Goal: Task Accomplishment & Management: Manage account settings

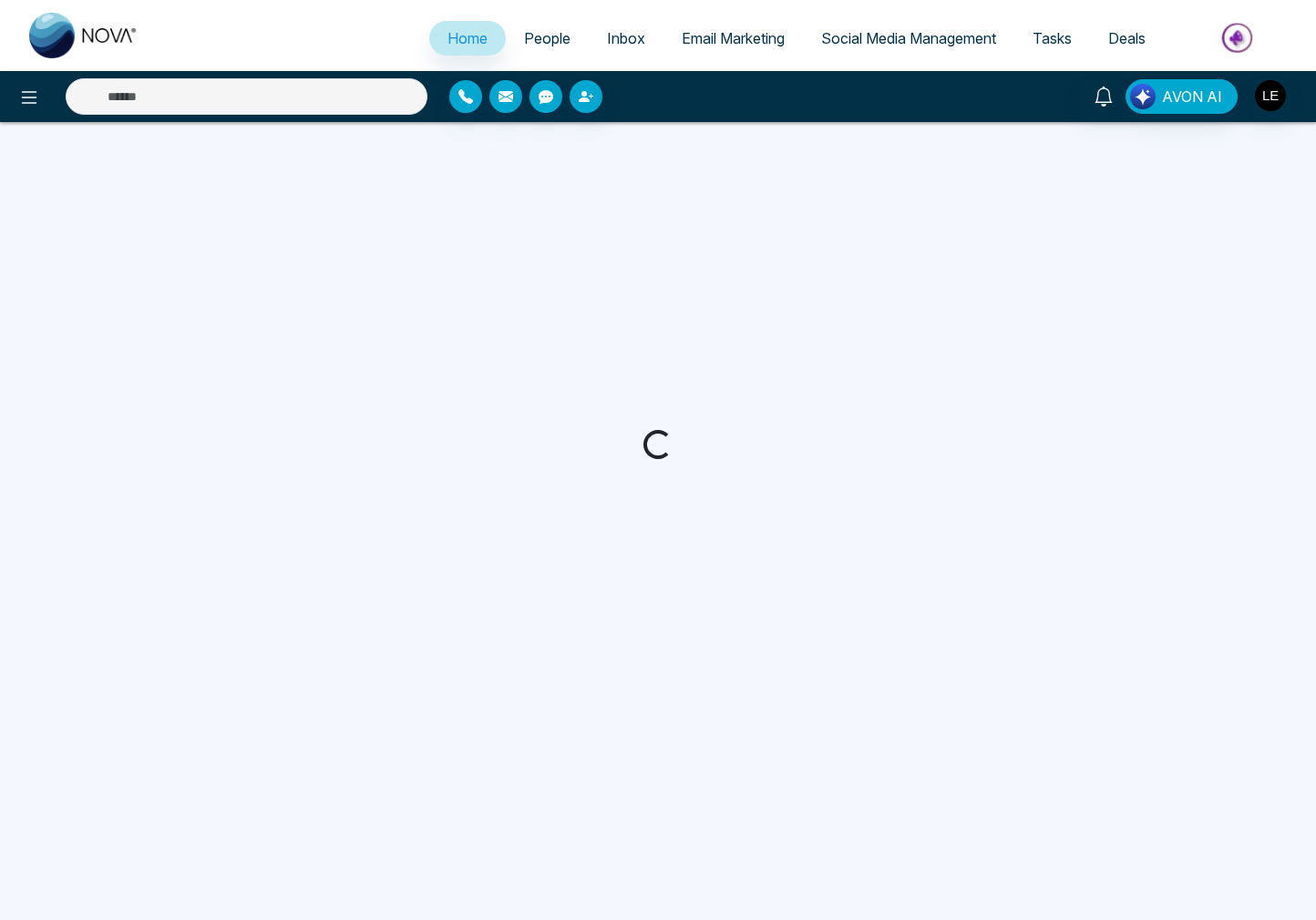
select select "*"
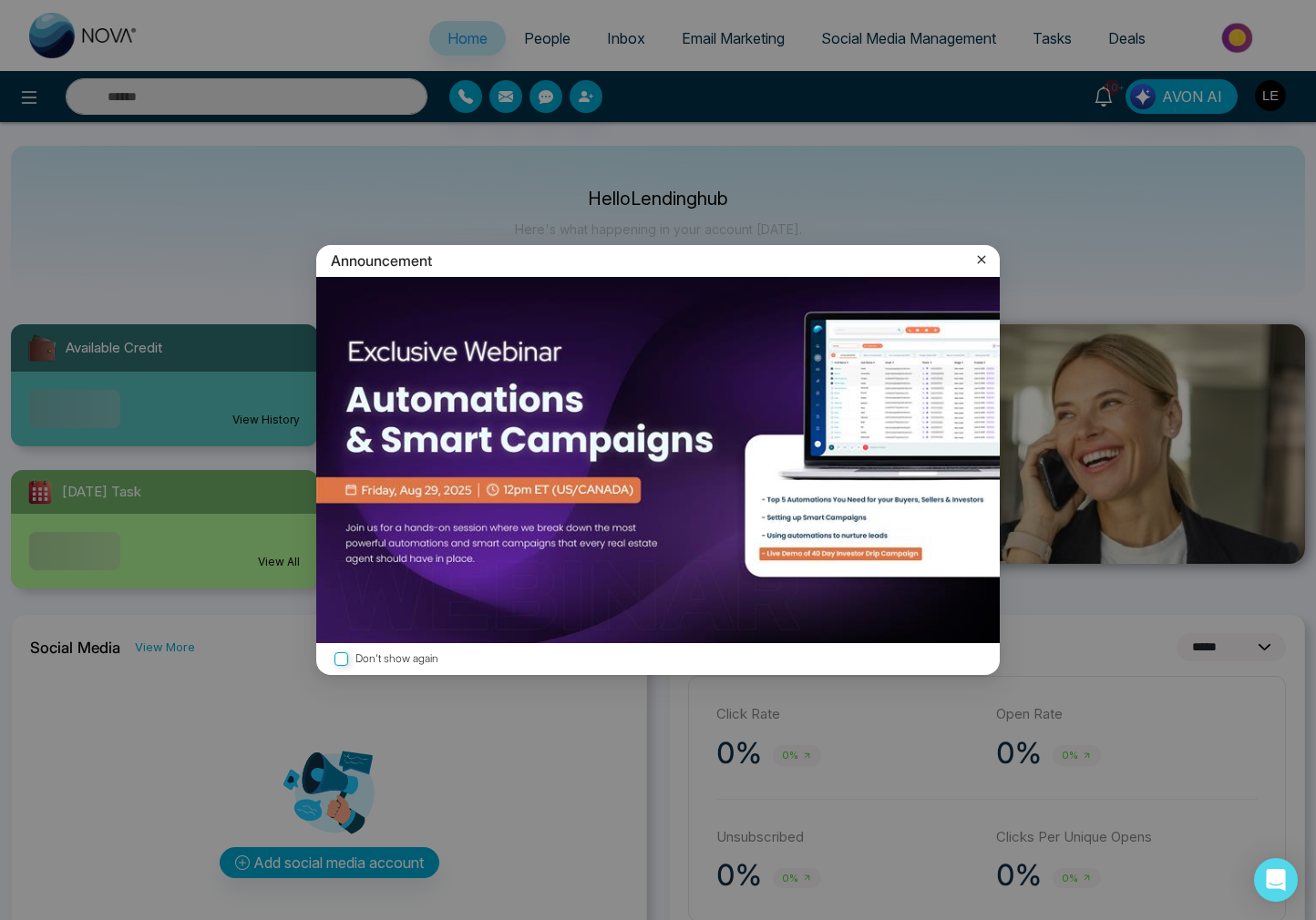
click at [981, 262] on icon at bounding box center [982, 260] width 18 height 18
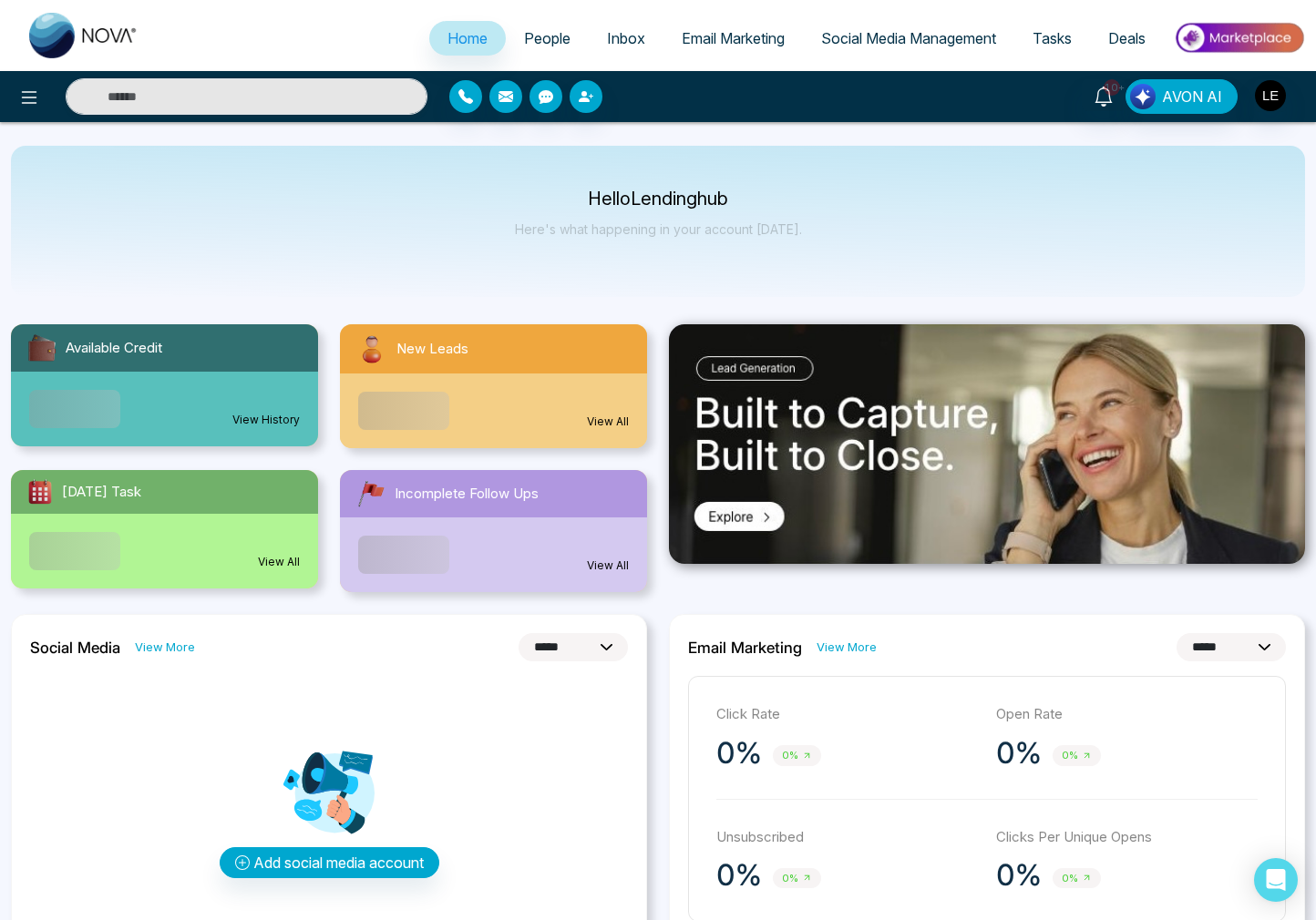
click at [1116, 31] on span "Deals" at bounding box center [1127, 38] width 38 height 18
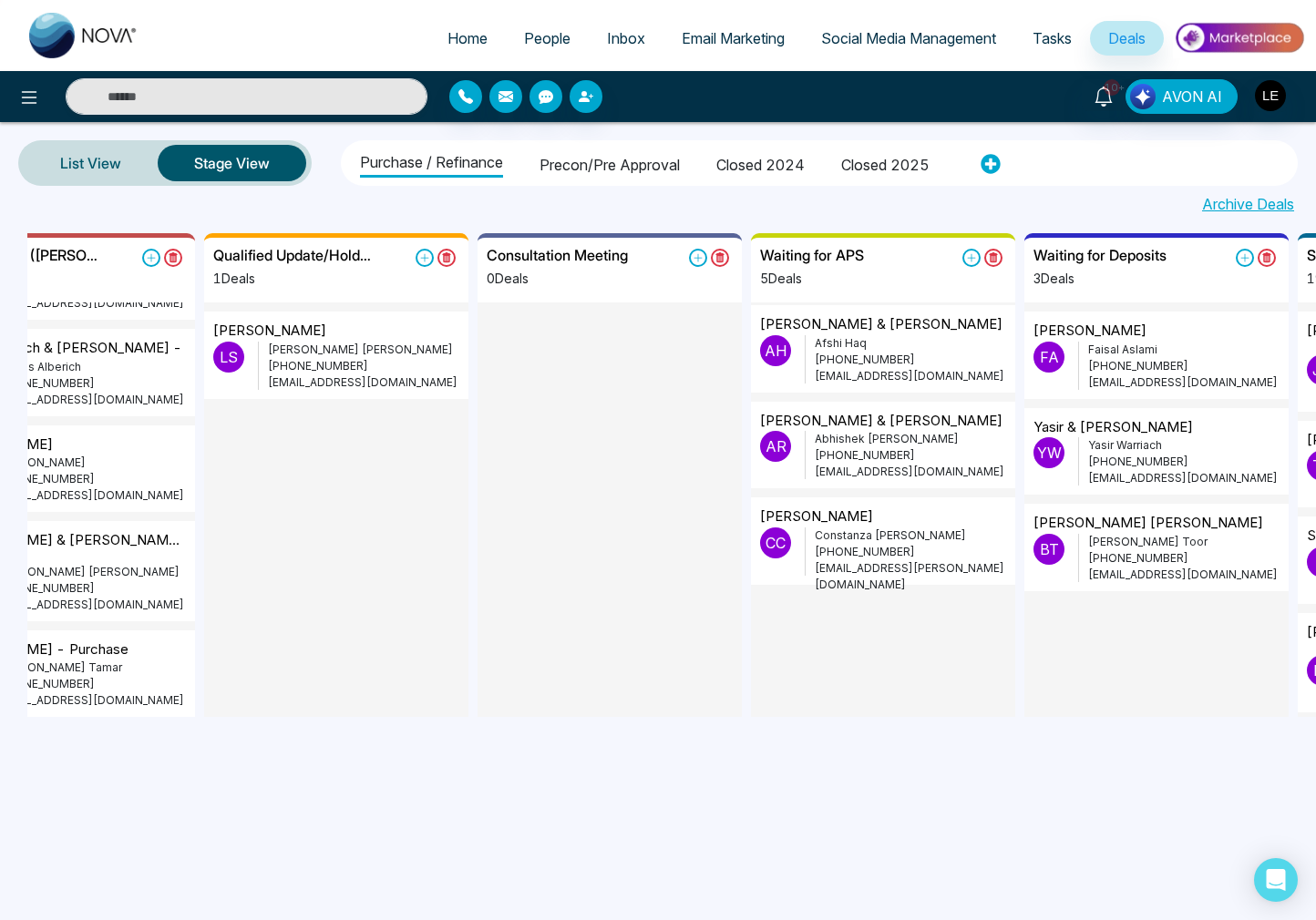
scroll to position [207, 0]
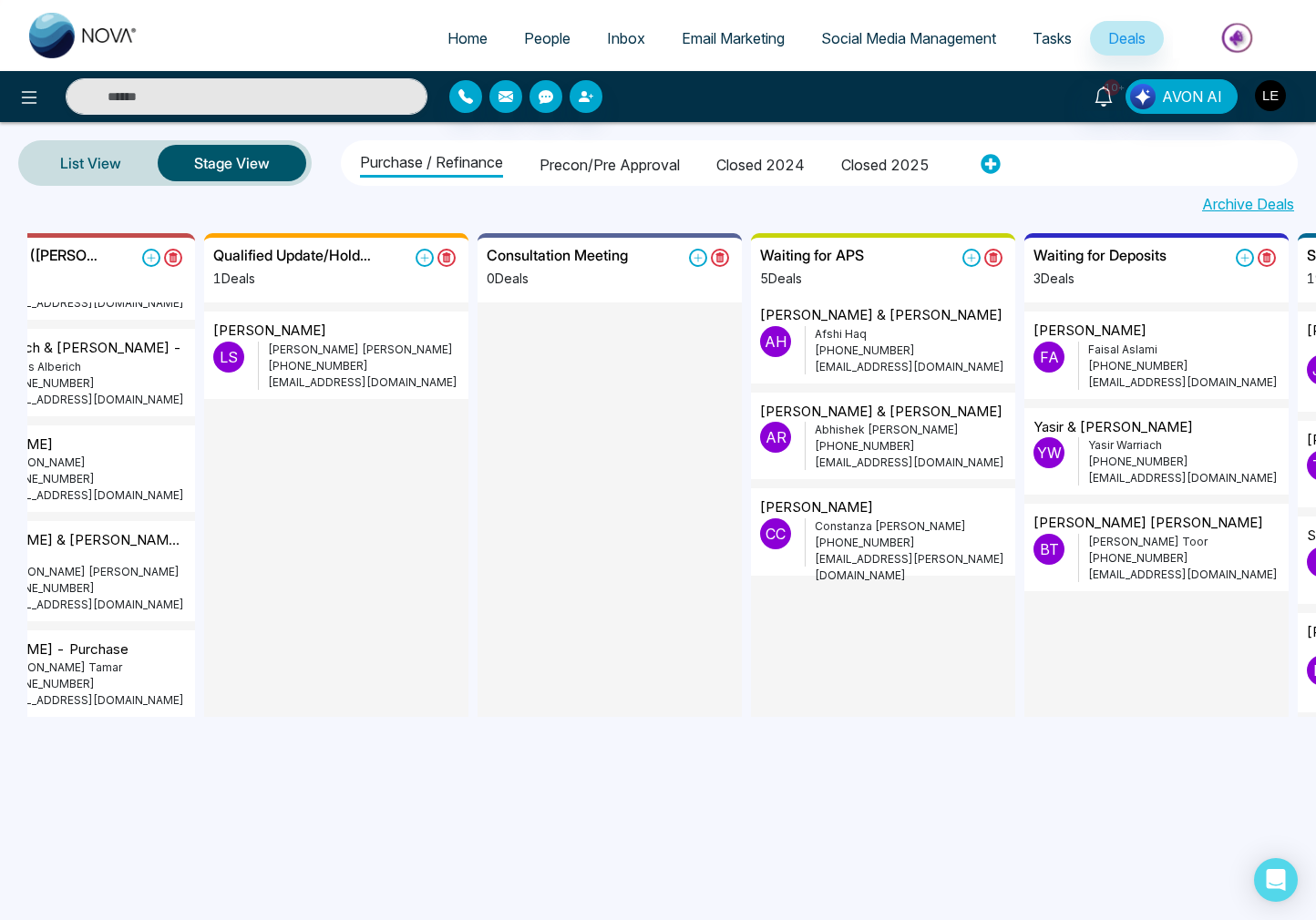
click at [854, 535] on p "[PHONE_NUMBER]" at bounding box center [910, 543] width 192 height 17
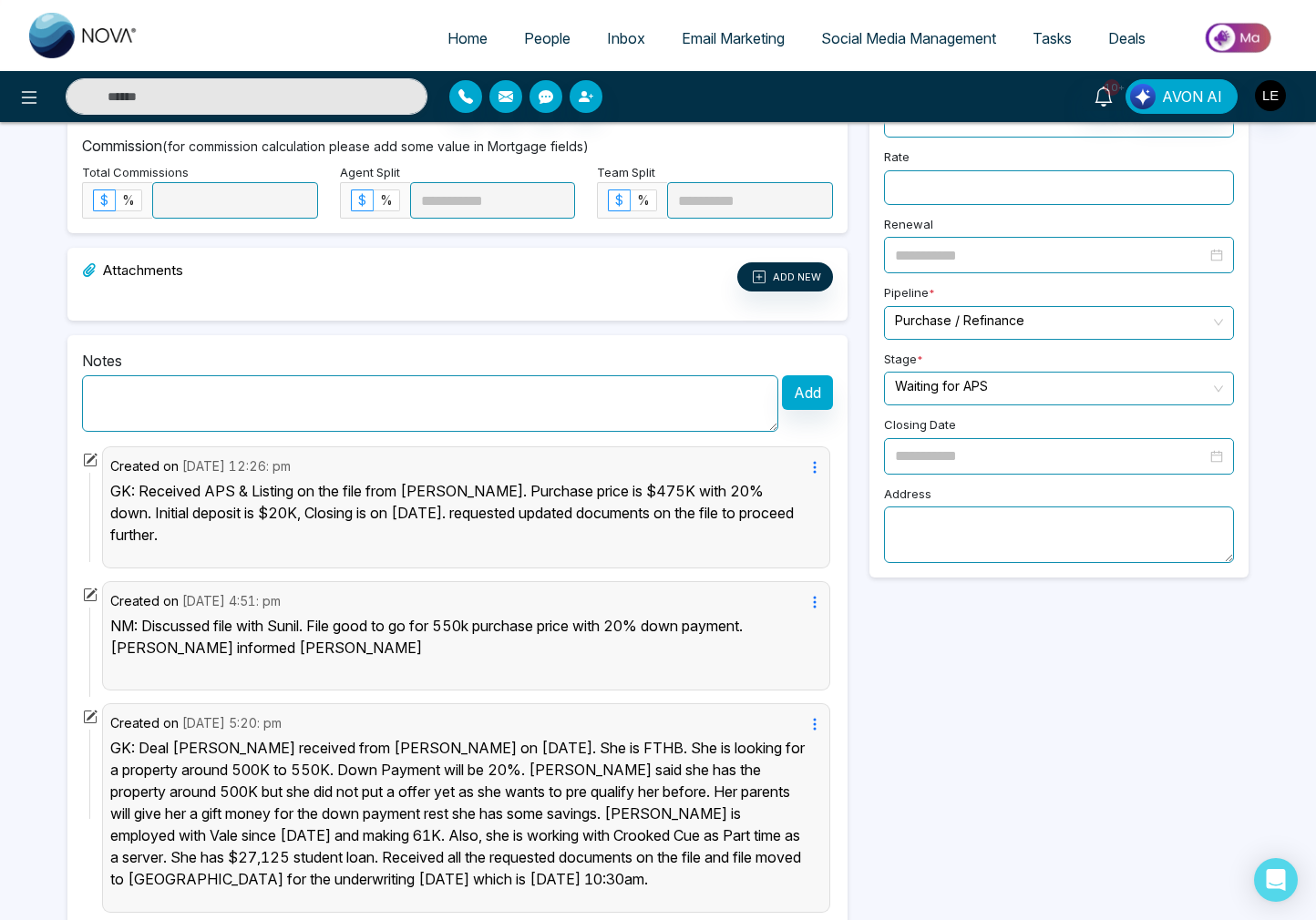
scroll to position [564, 0]
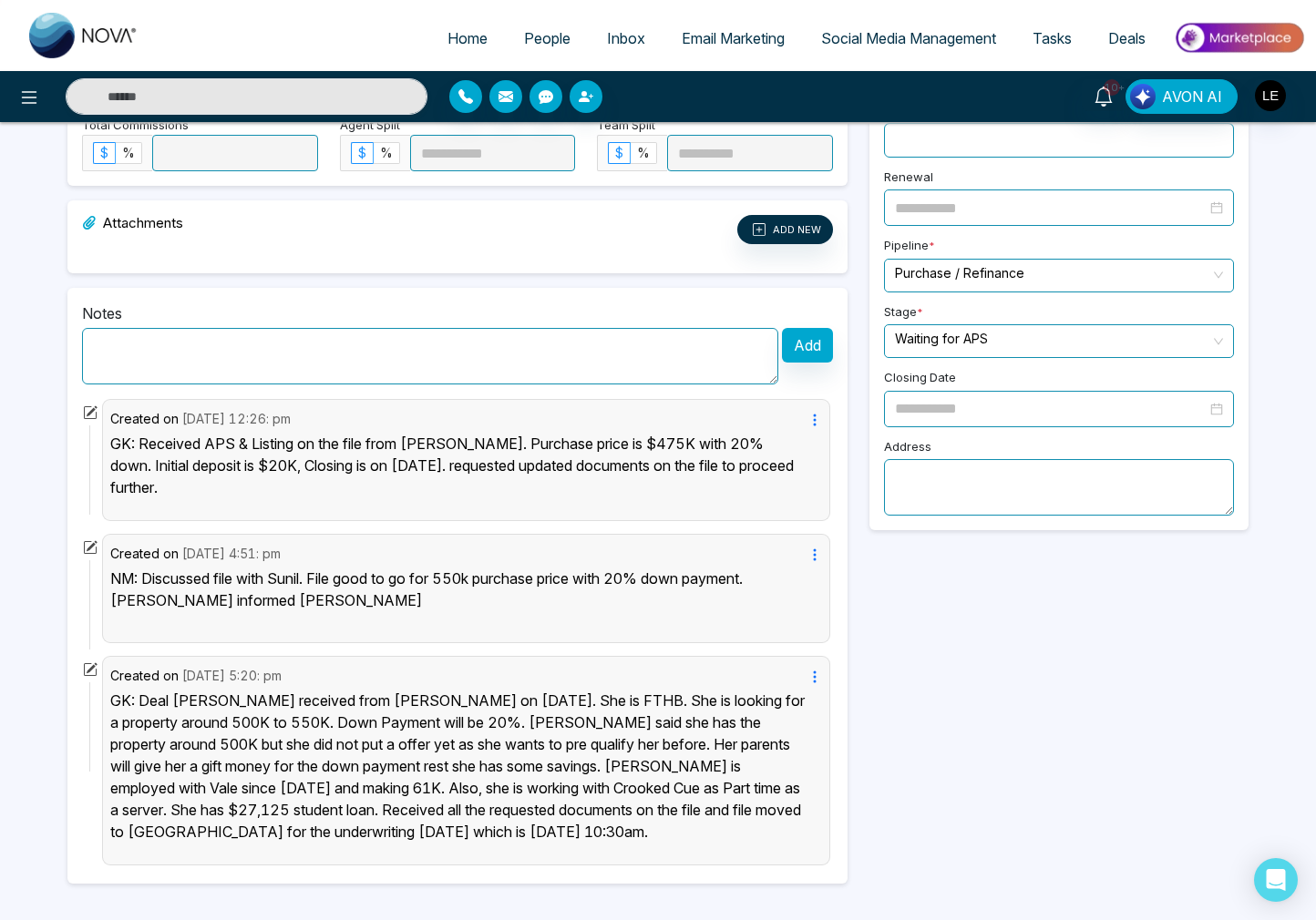
click at [293, 362] on textarea at bounding box center [431, 356] width 697 height 57
click at [415, 357] on textarea at bounding box center [431, 356] width 697 height 57
paste textarea "**********"
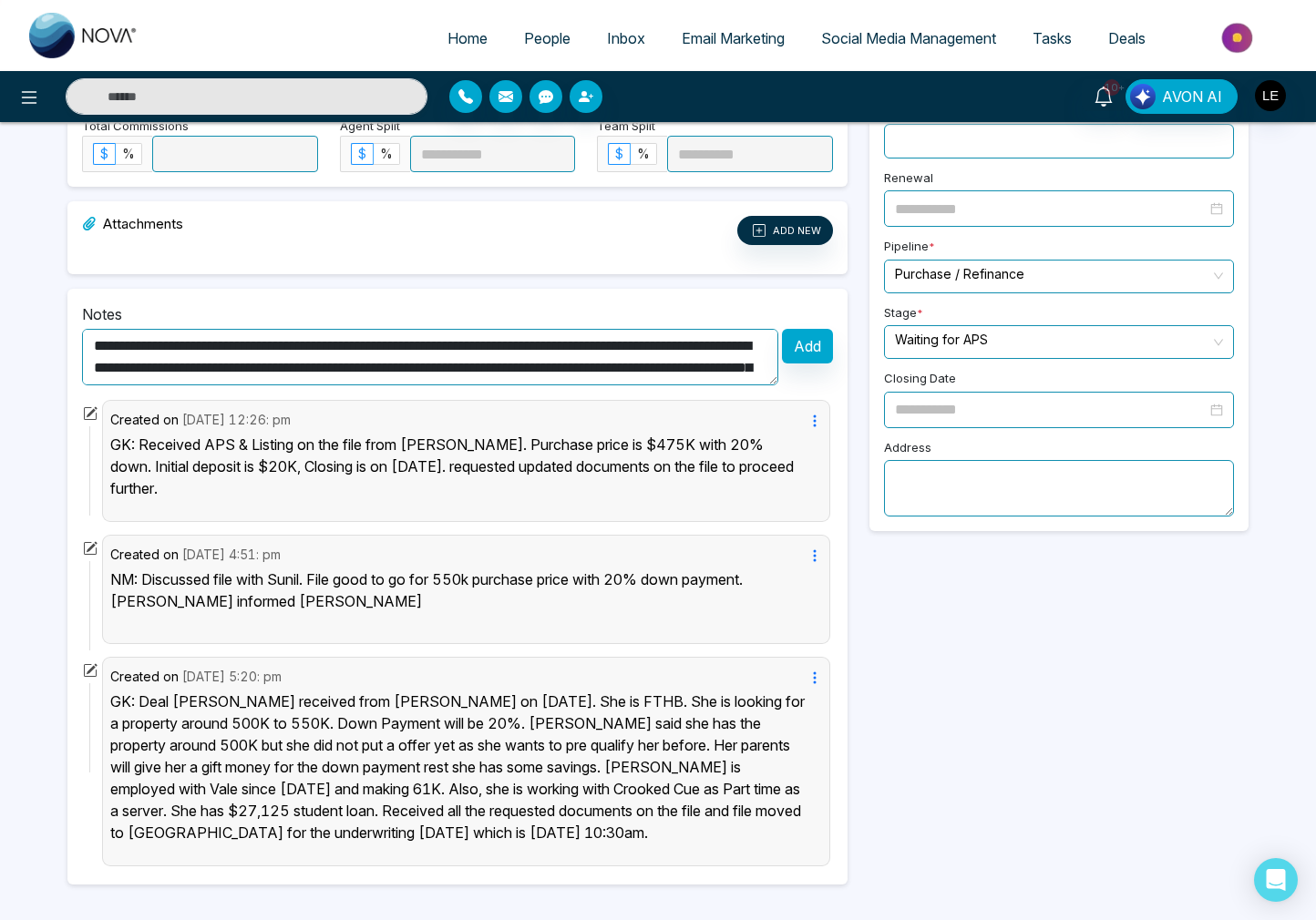
scroll to position [37, 0]
type textarea "**********"
click at [800, 351] on button "Add" at bounding box center [807, 345] width 51 height 35
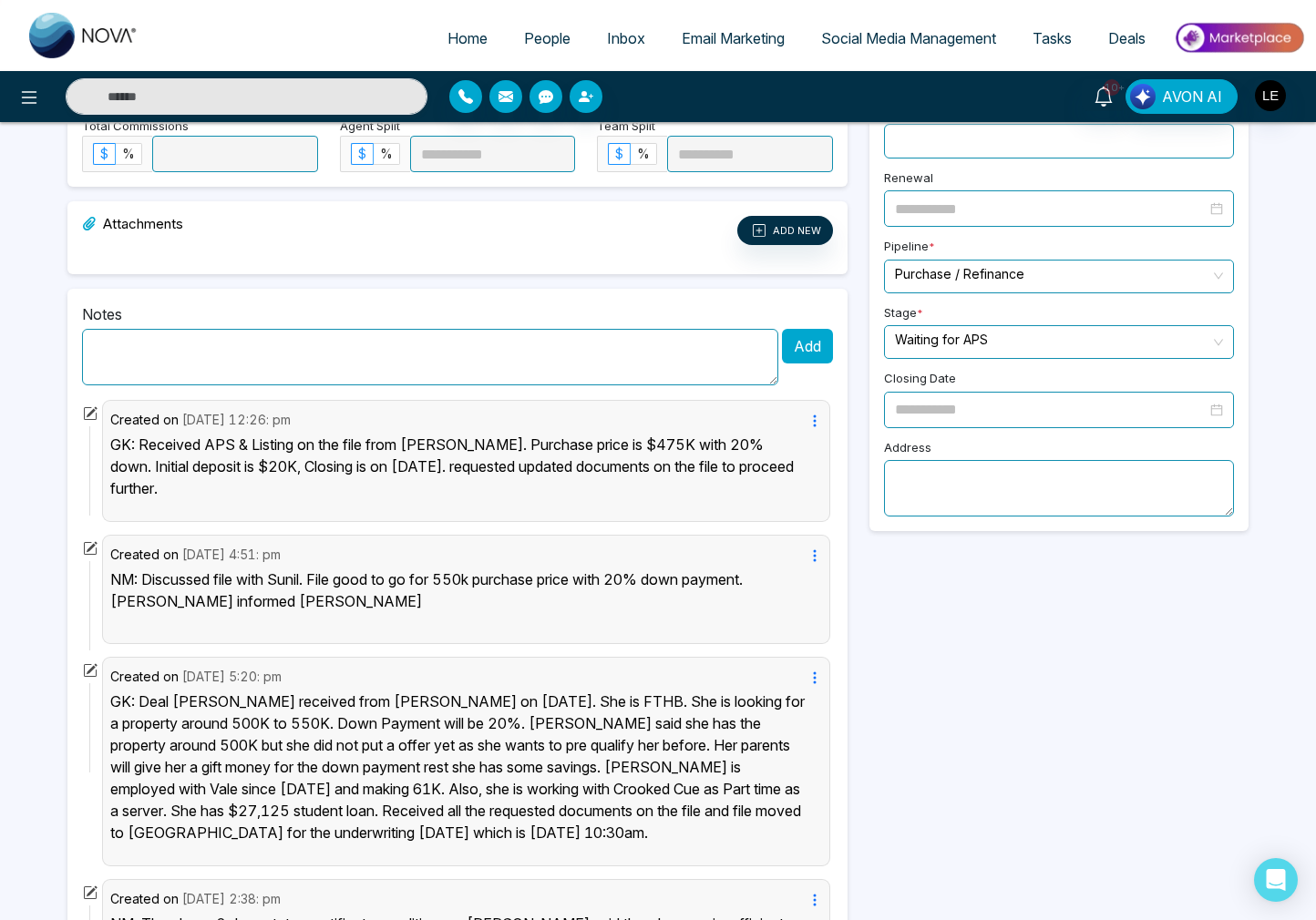
scroll to position [0, 0]
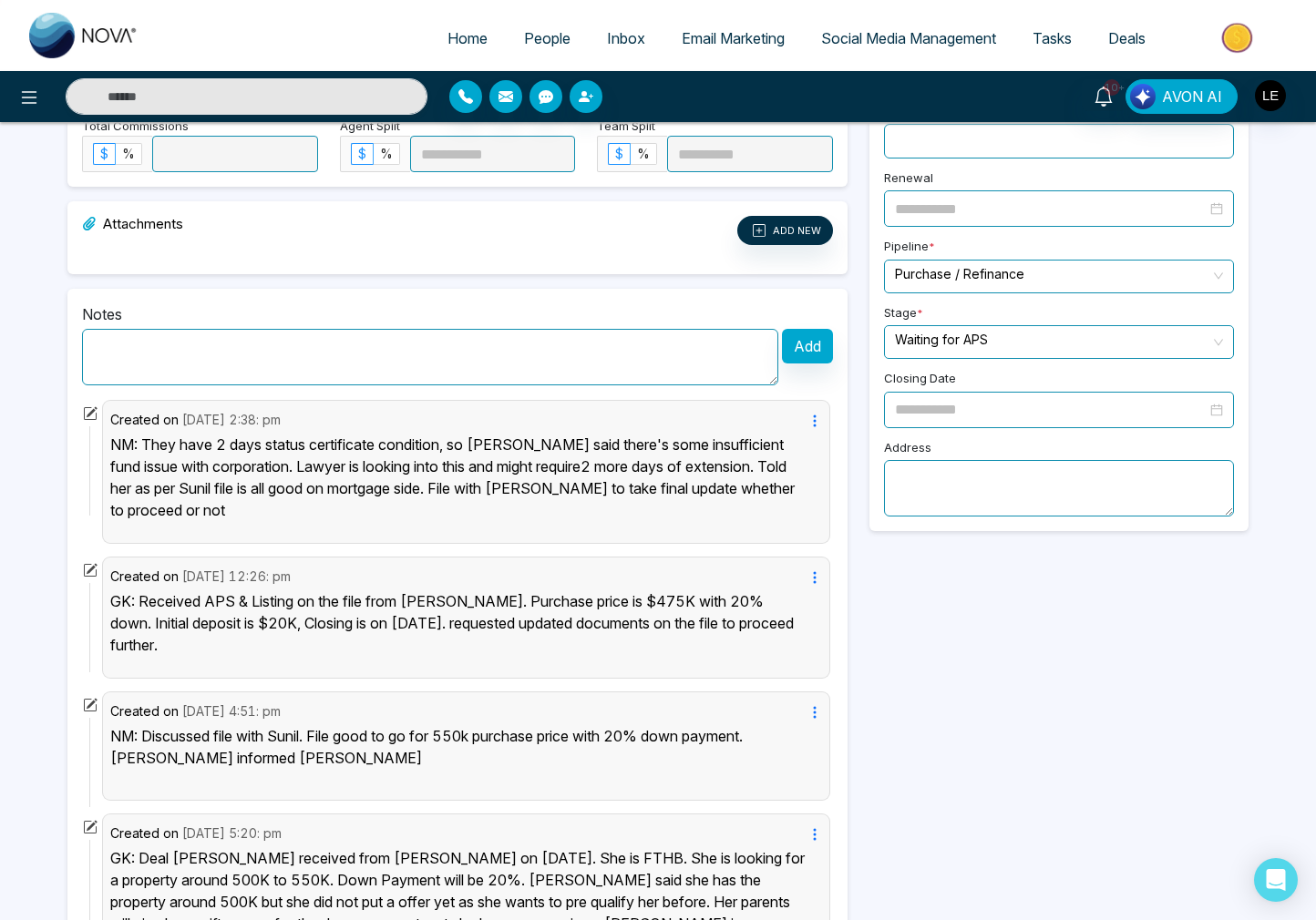
click at [338, 358] on textarea at bounding box center [431, 356] width 697 height 57
paste textarea "**********"
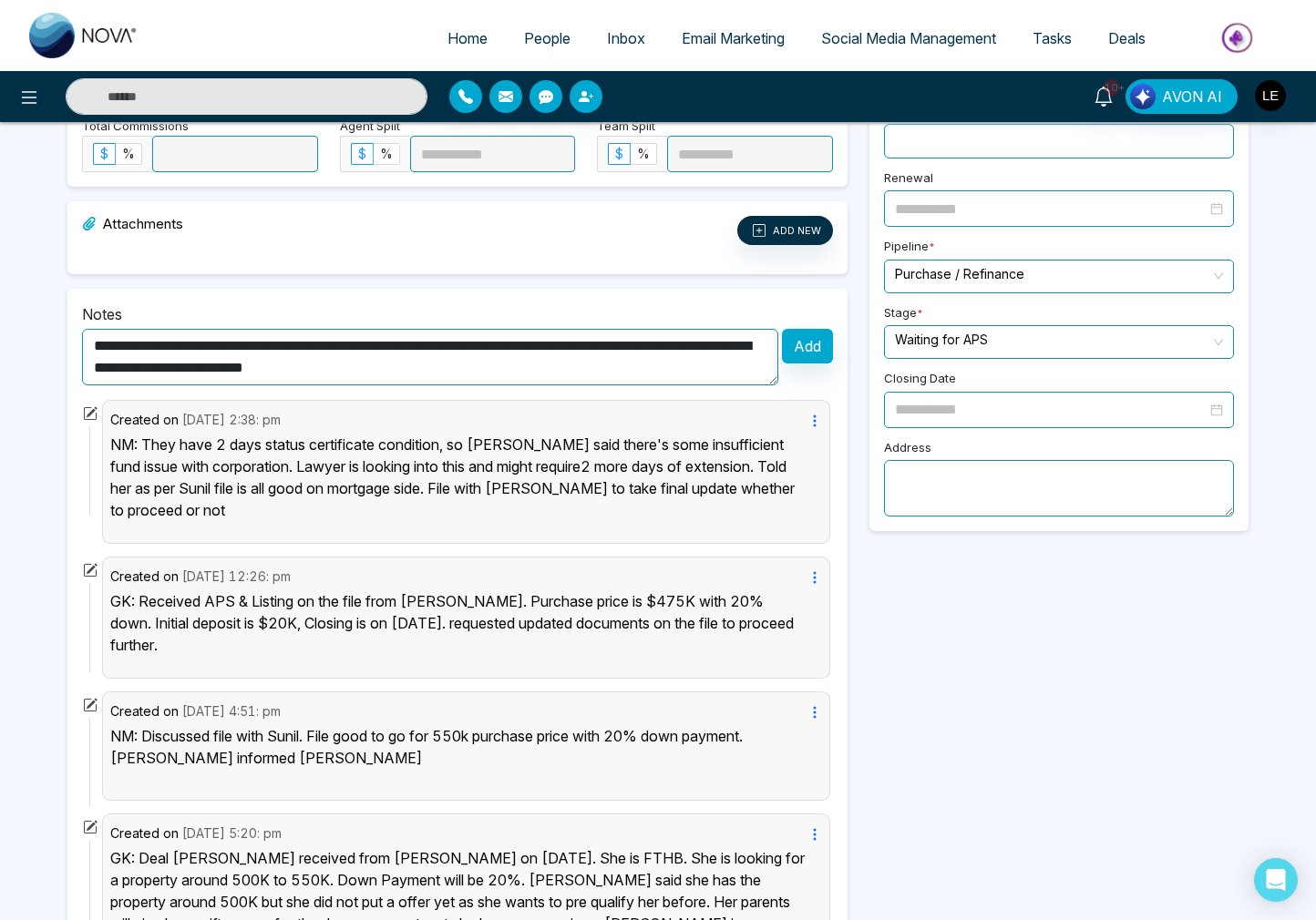
click at [142, 348] on textarea "**********" at bounding box center [431, 356] width 697 height 57
type textarea "**********"
click at [800, 340] on button "Add" at bounding box center [807, 345] width 51 height 35
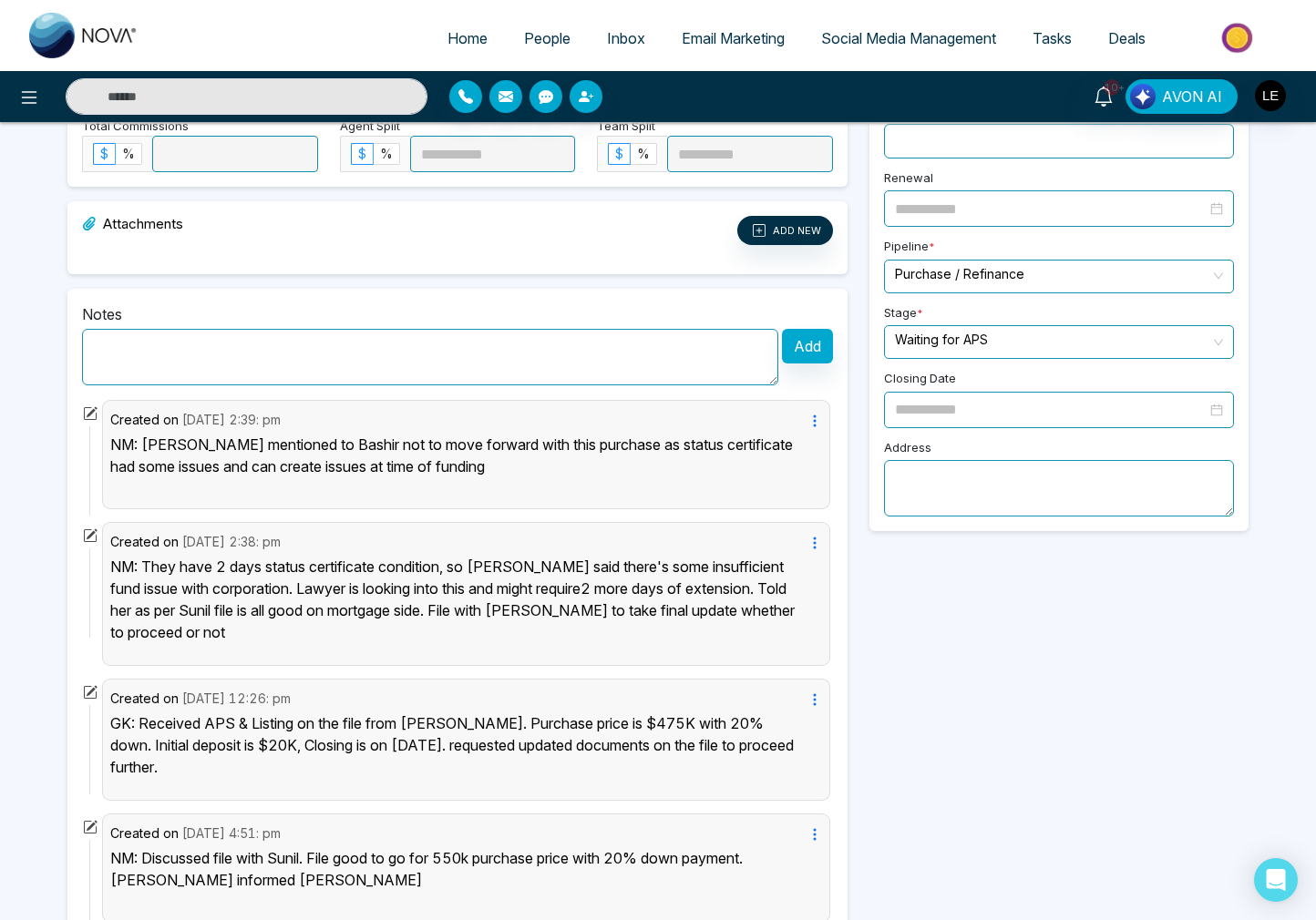
click at [214, 349] on textarea at bounding box center [431, 356] width 697 height 57
paste textarea "**********"
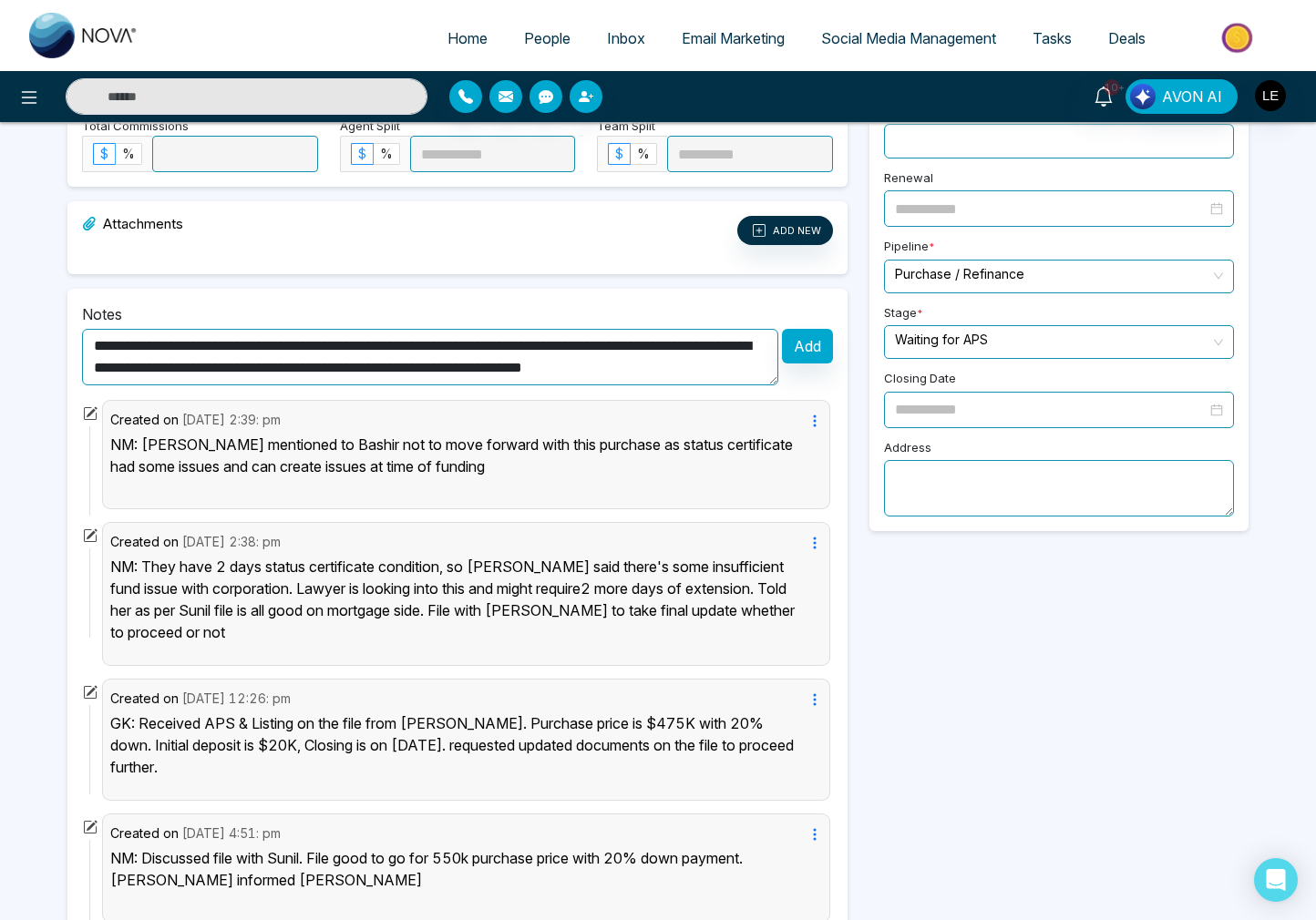
scroll to position [15, 0]
type textarea "**********"
click at [807, 345] on button "Add" at bounding box center [807, 345] width 51 height 35
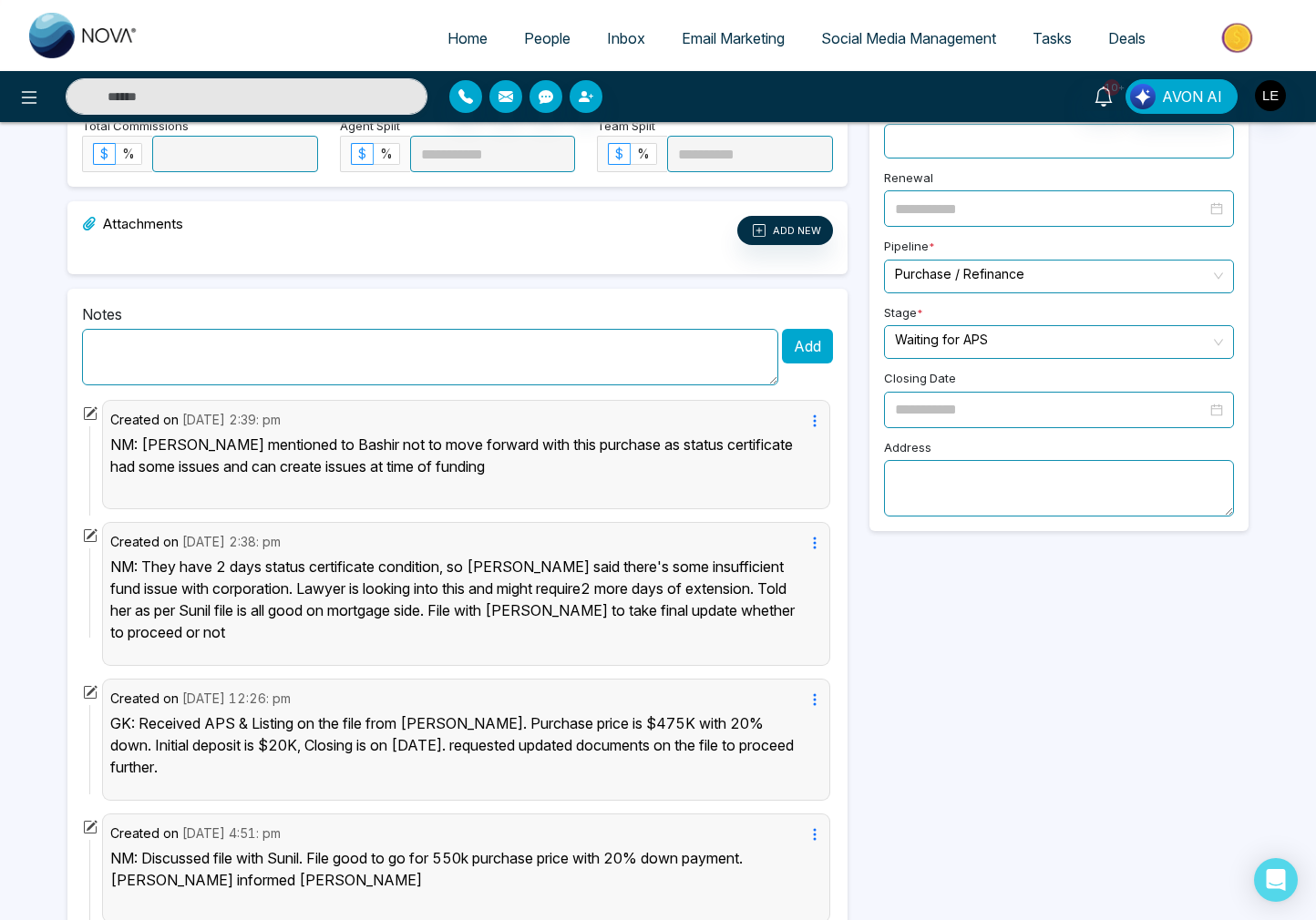
scroll to position [0, 0]
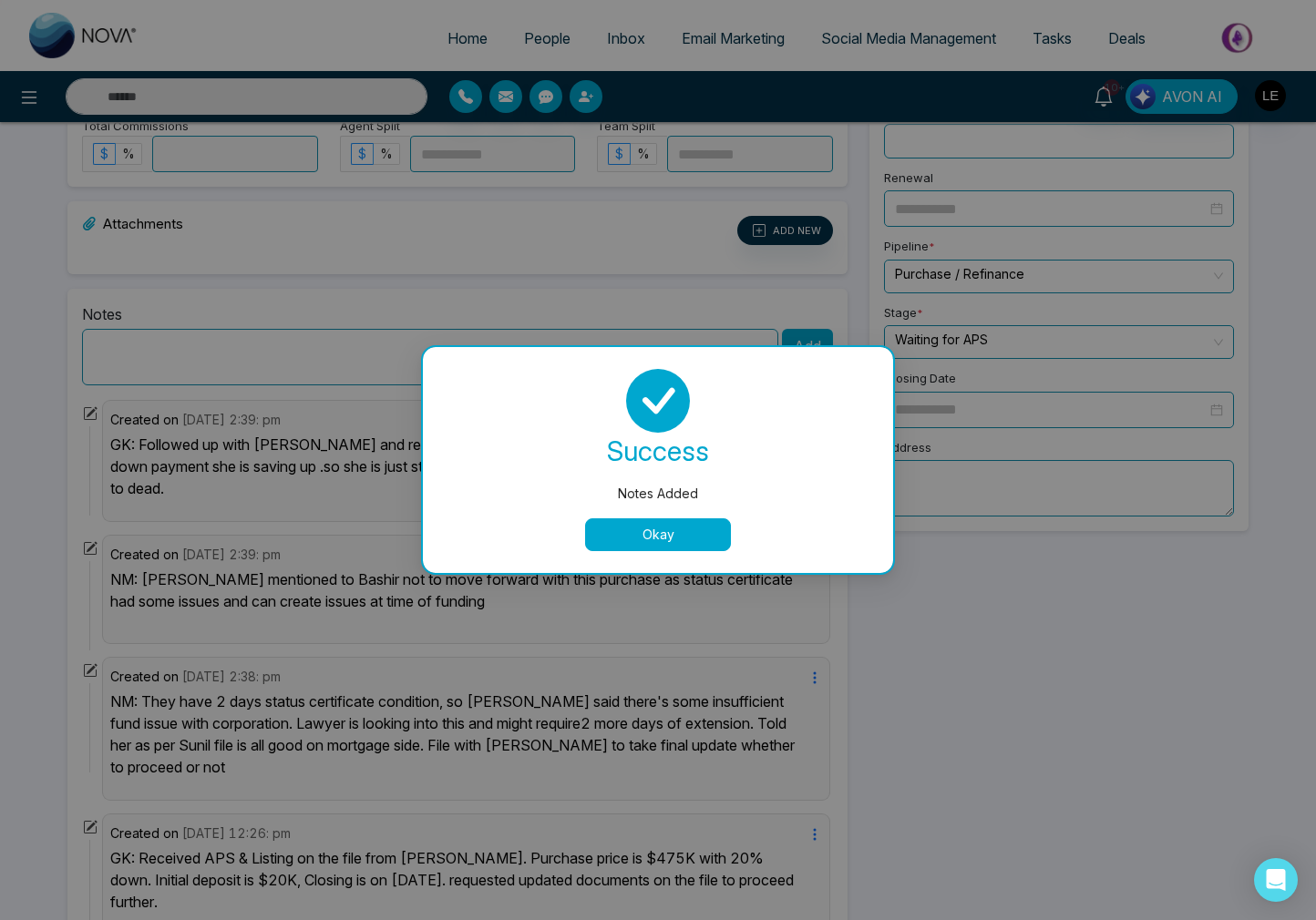
click at [663, 540] on button "Okay" at bounding box center [658, 534] width 146 height 33
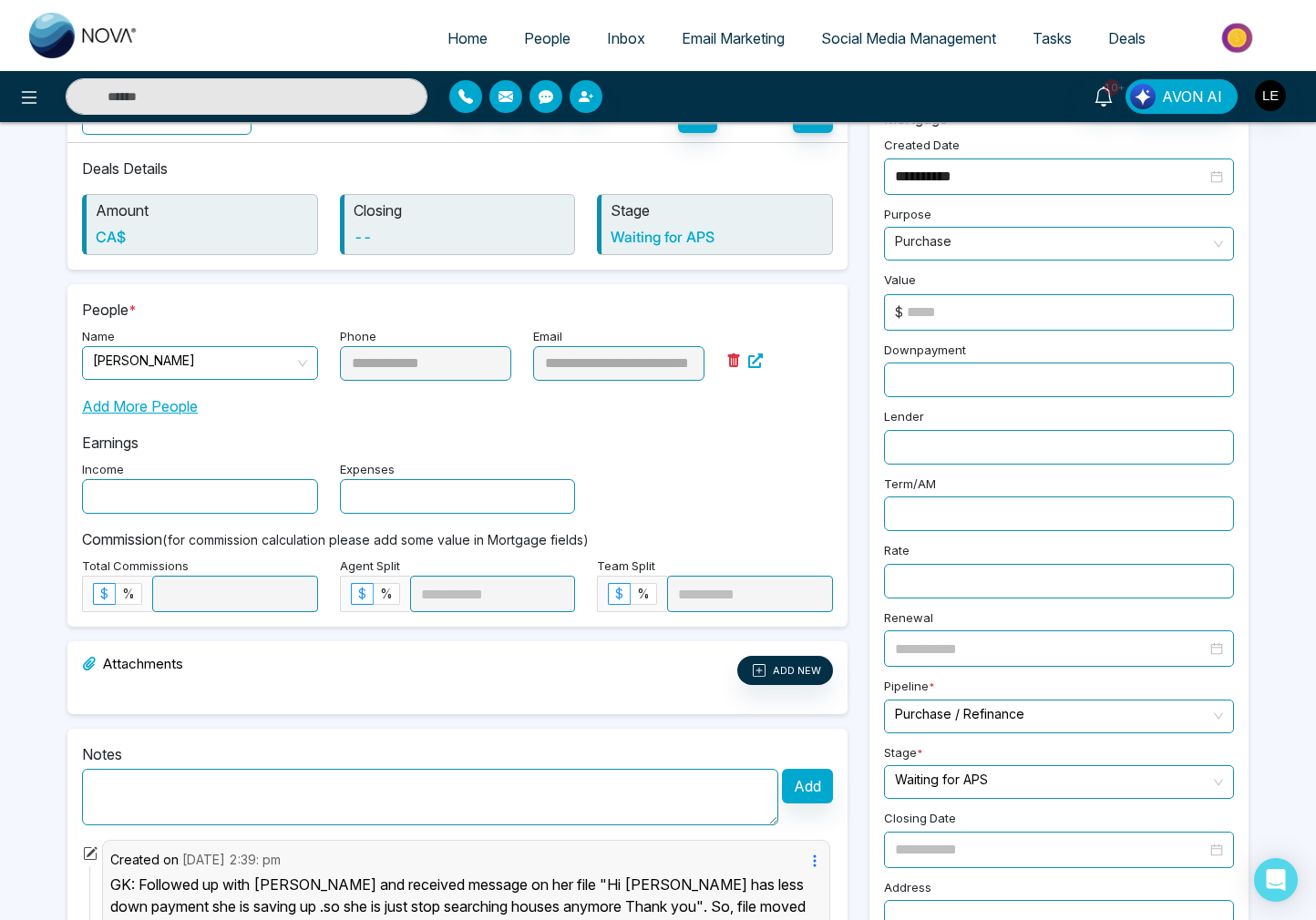
scroll to position [119, 0]
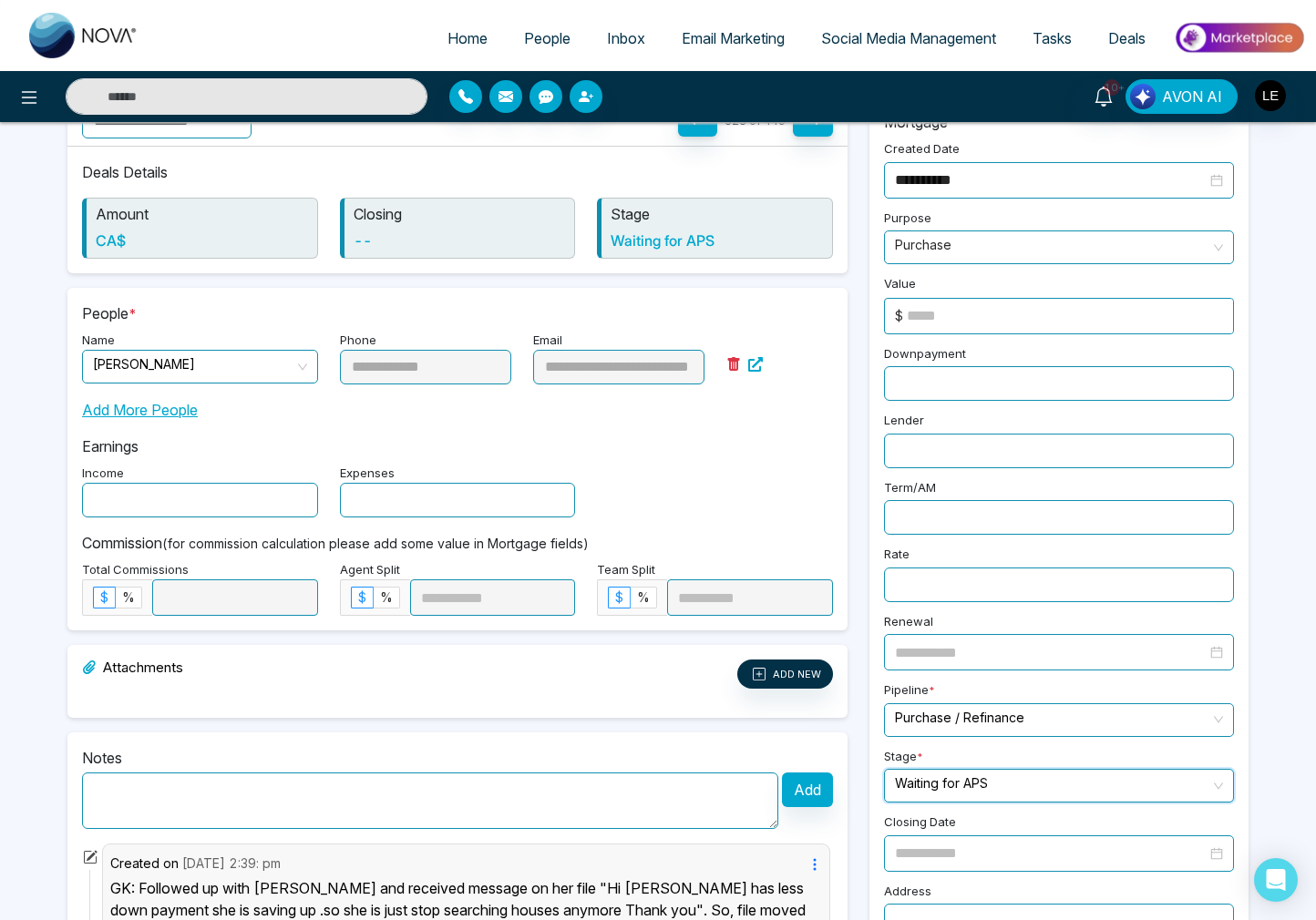
drag, startPoint x: 945, startPoint y: 773, endPoint x: 939, endPoint y: 787, distance: 15.2
click at [945, 773] on input "search" at bounding box center [1053, 784] width 316 height 28
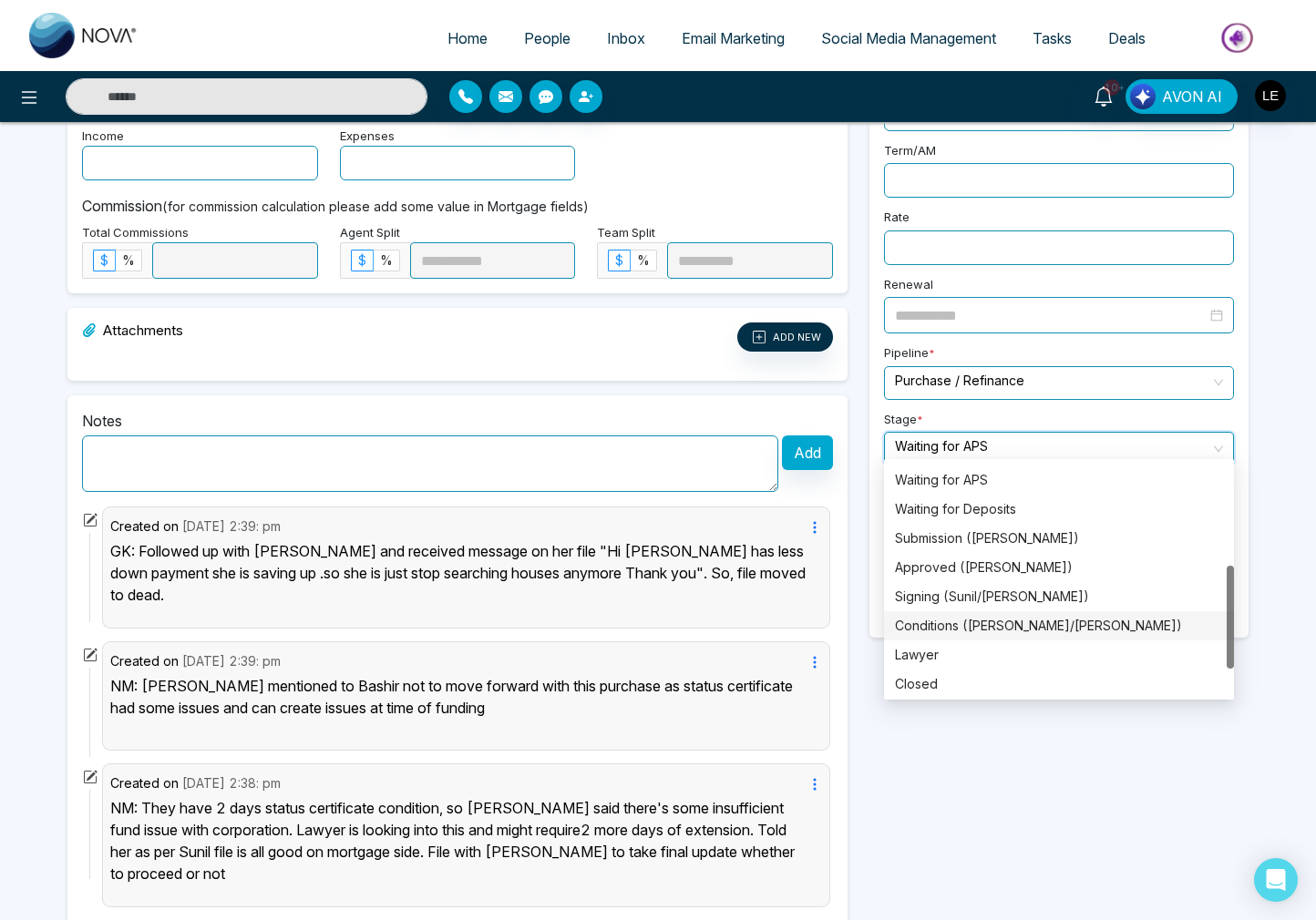
scroll to position [292, 0]
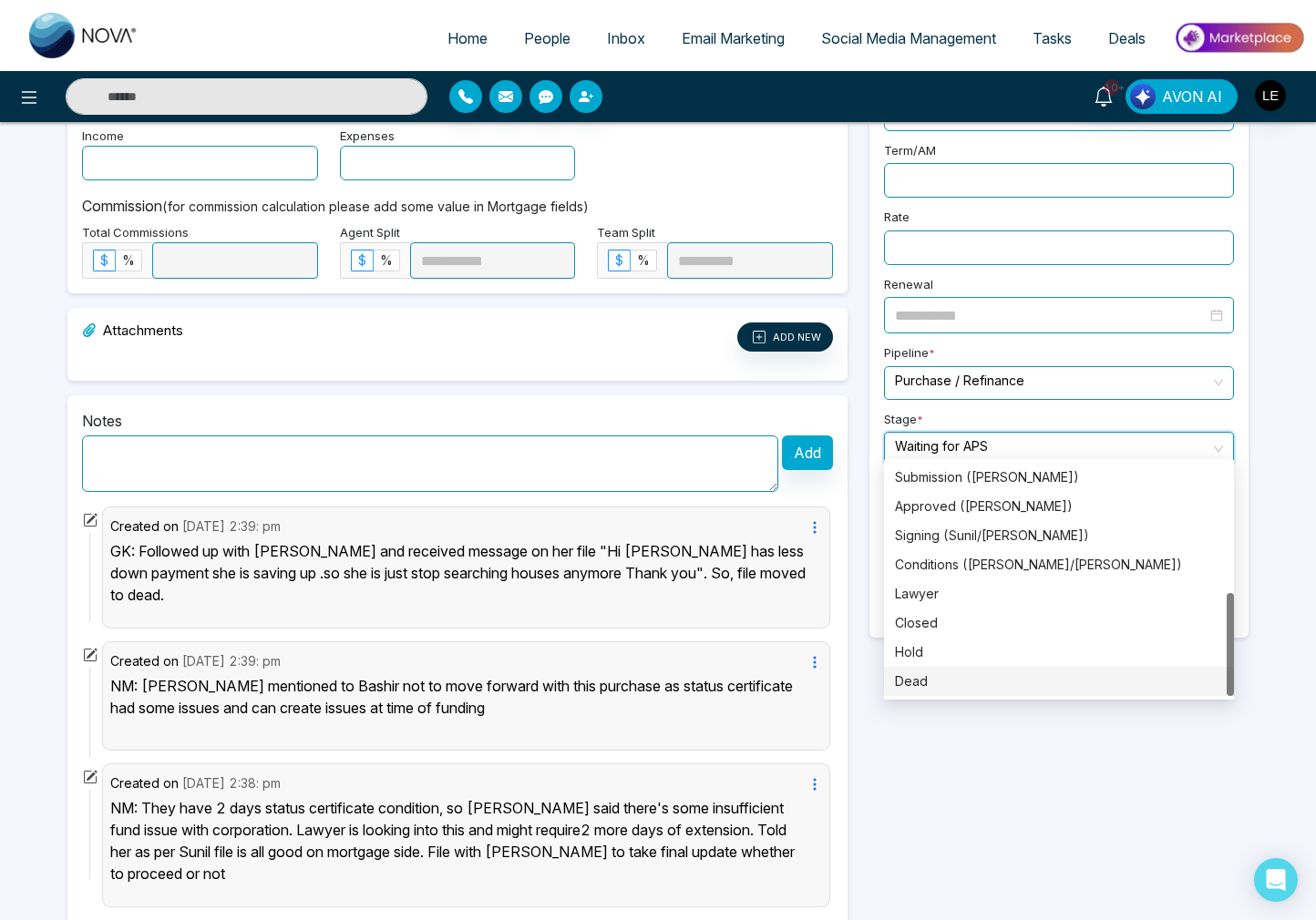
drag, startPoint x: 919, startPoint y: 682, endPoint x: 938, endPoint y: 636, distance: 49.8
click at [919, 682] on div "Dead" at bounding box center [1059, 682] width 329 height 20
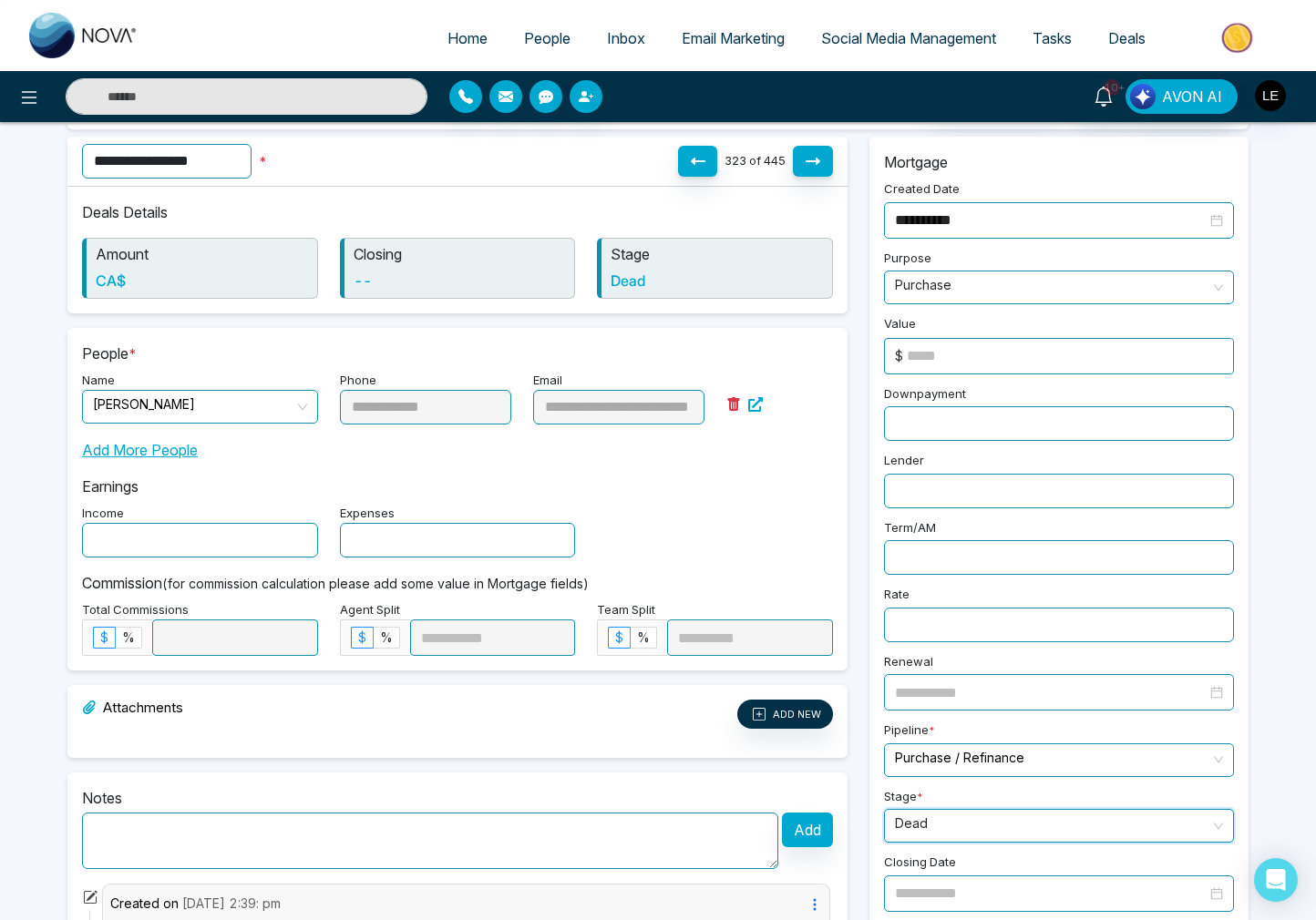
scroll to position [0, 0]
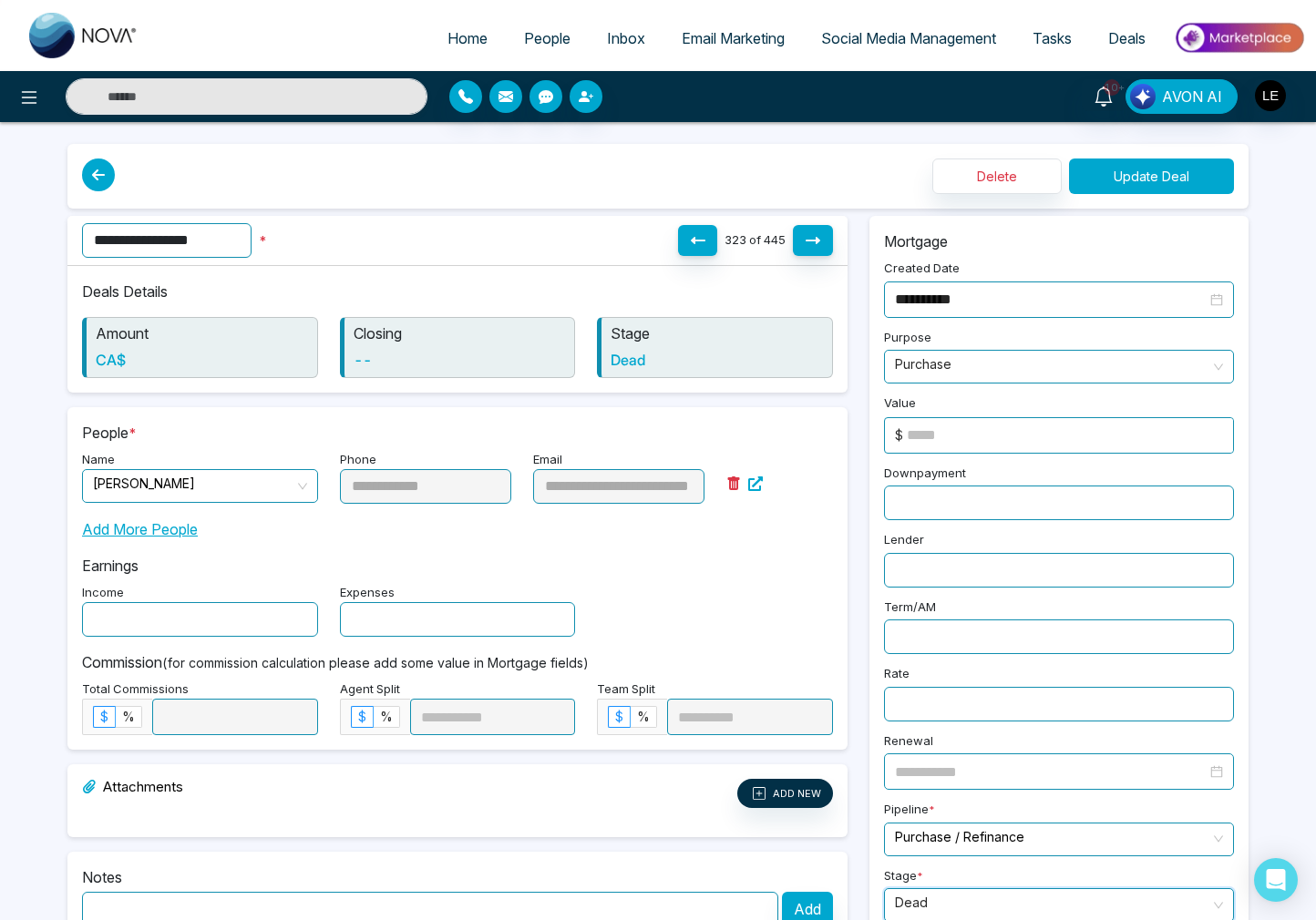
click at [1143, 180] on button "Update Deal" at bounding box center [1151, 177] width 165 height 36
click at [1143, 175] on button "Update Deal" at bounding box center [1151, 177] width 165 height 36
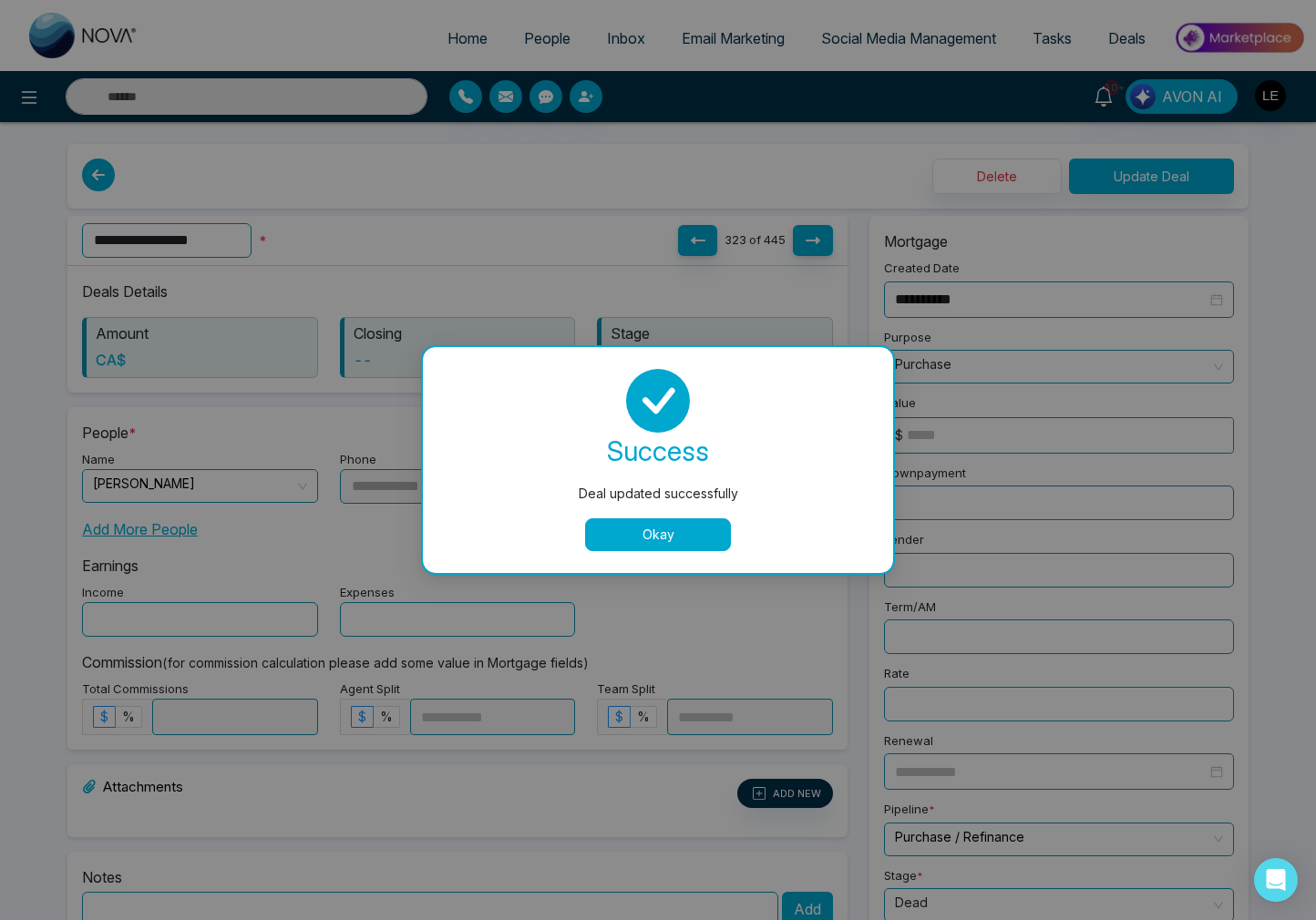
click at [675, 529] on button "Okay" at bounding box center [658, 534] width 146 height 33
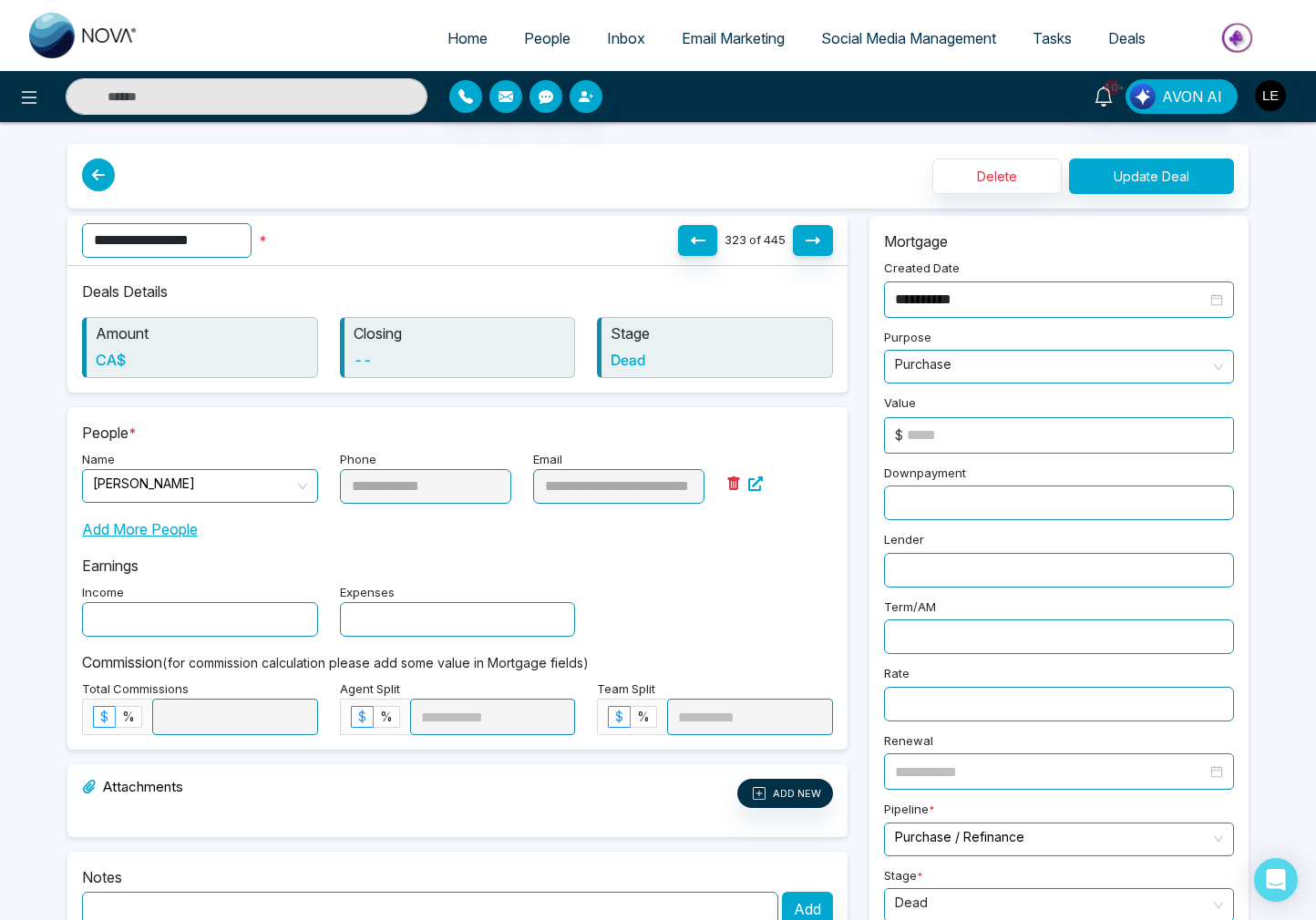
click at [1120, 39] on span "Deals" at bounding box center [1127, 38] width 38 height 18
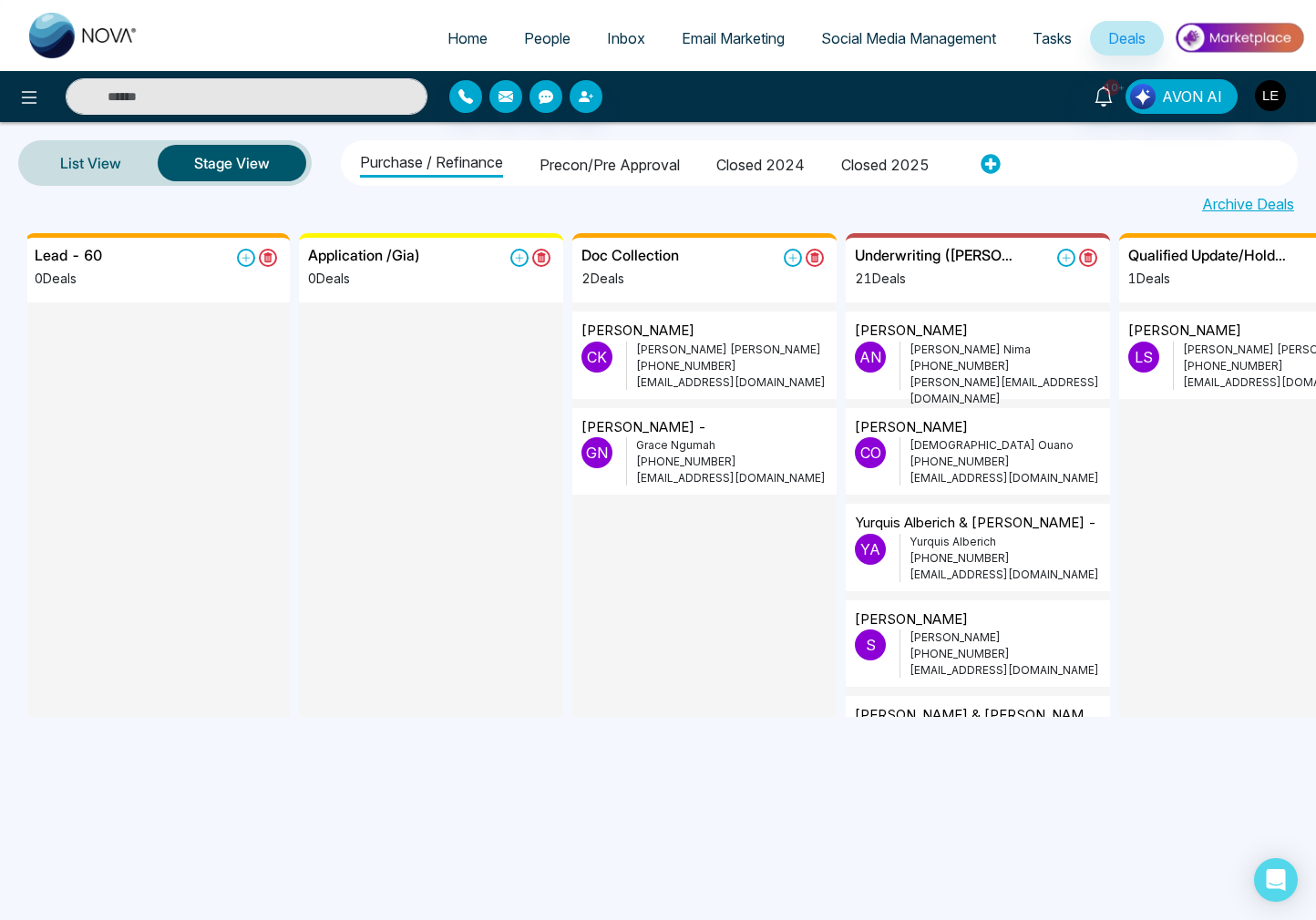
scroll to position [0, 556]
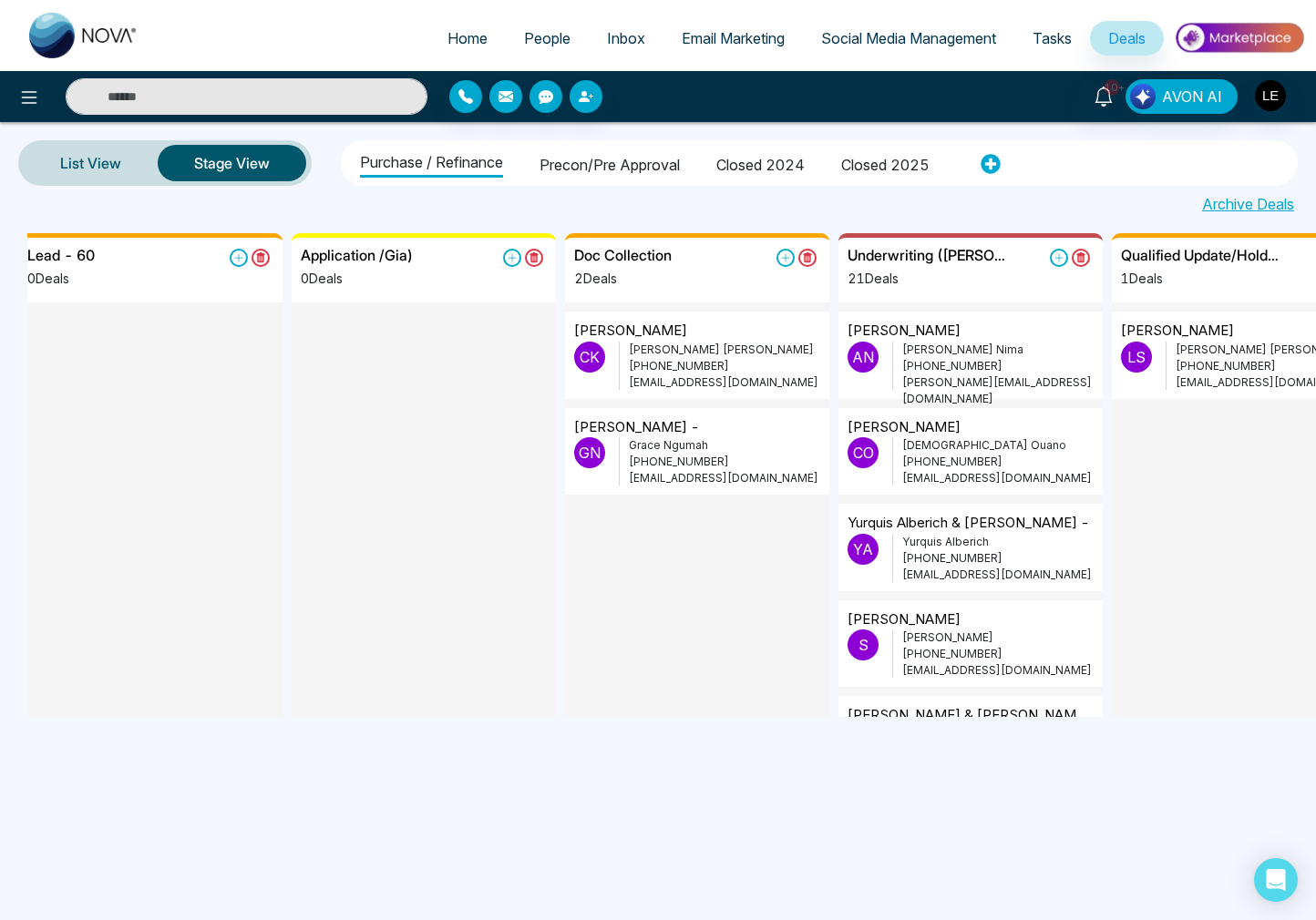
click at [686, 349] on p "[PERSON_NAME]" at bounding box center [724, 349] width 192 height 17
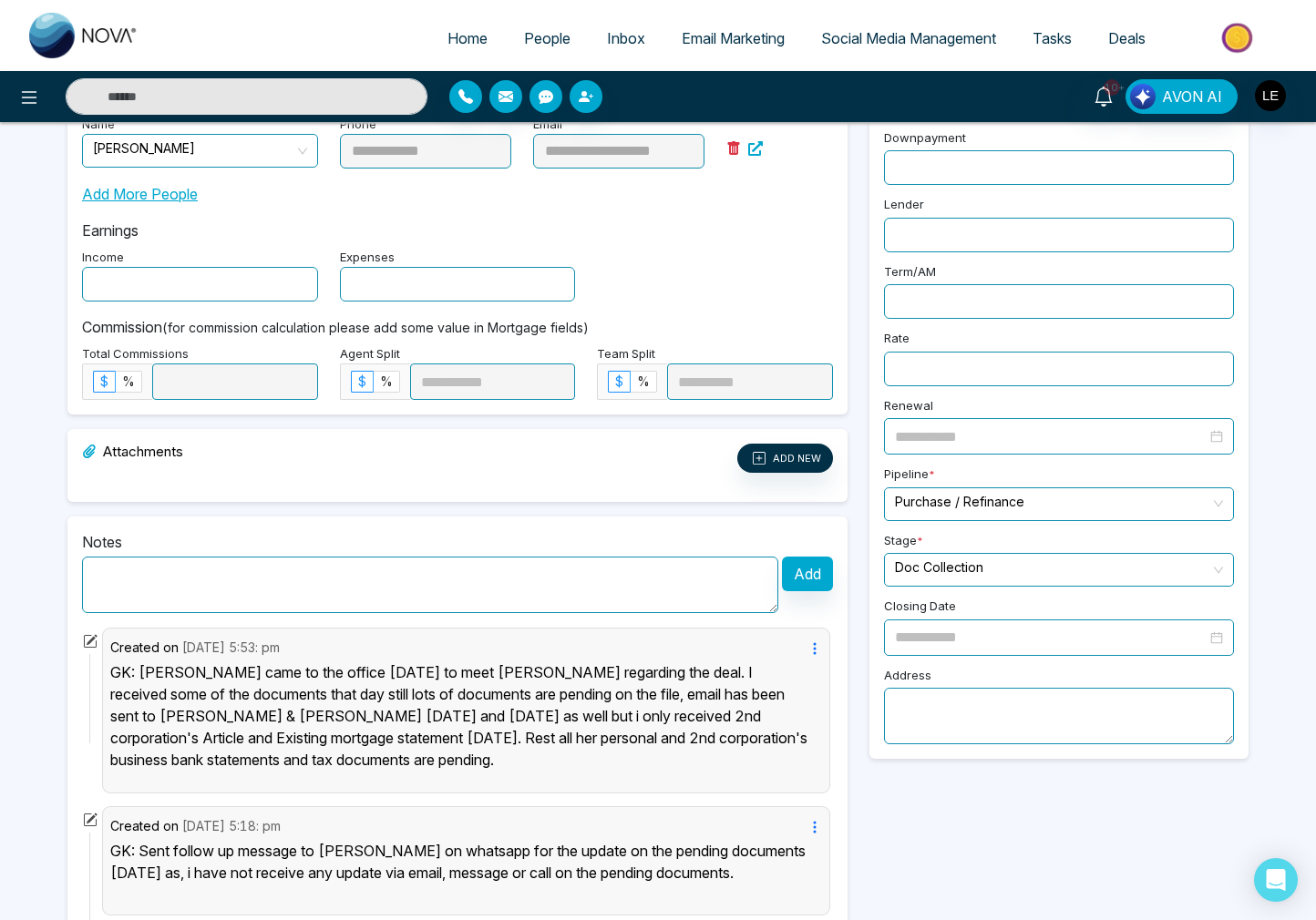
scroll to position [348, 0]
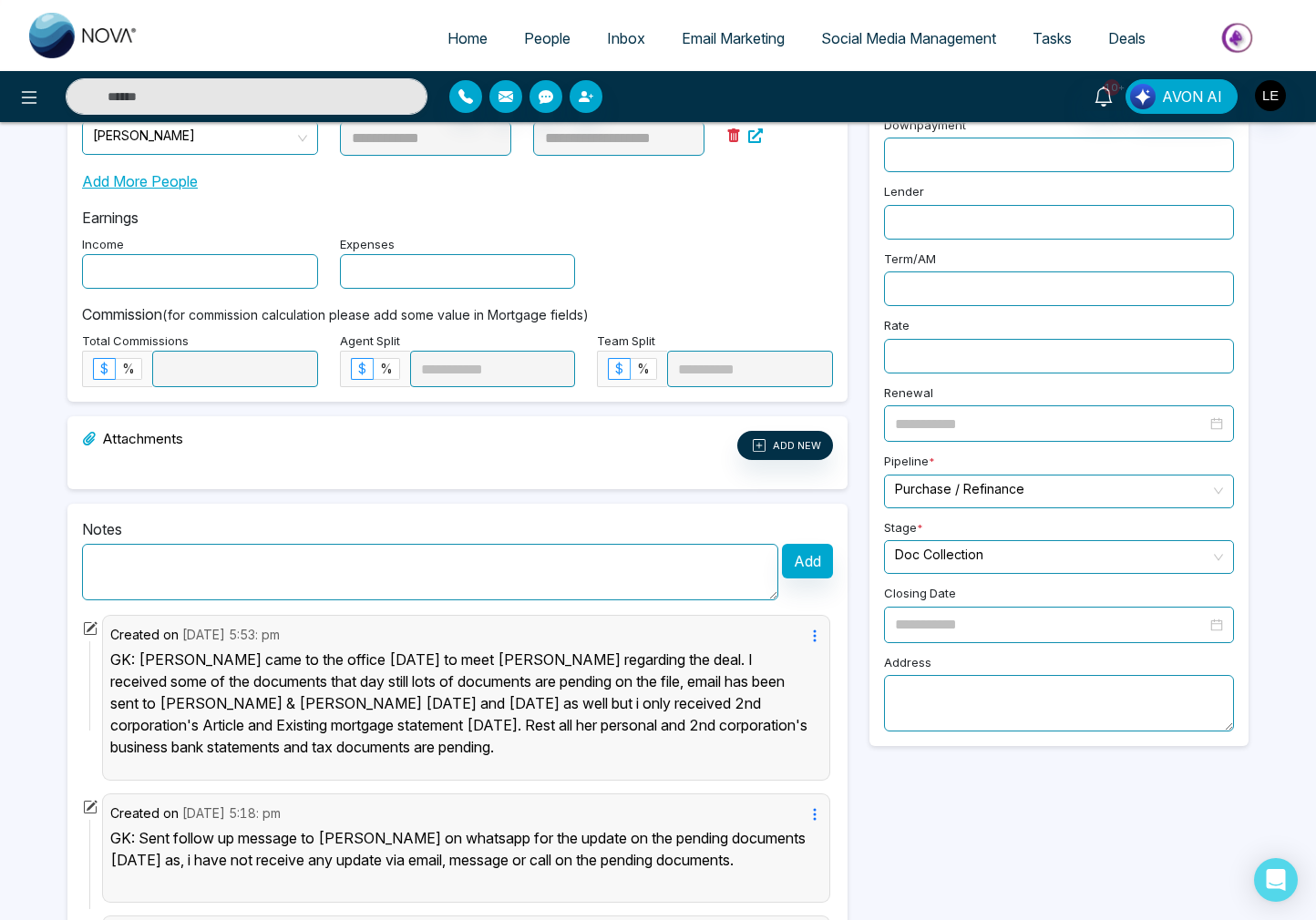
click at [376, 574] on textarea at bounding box center [431, 572] width 697 height 57
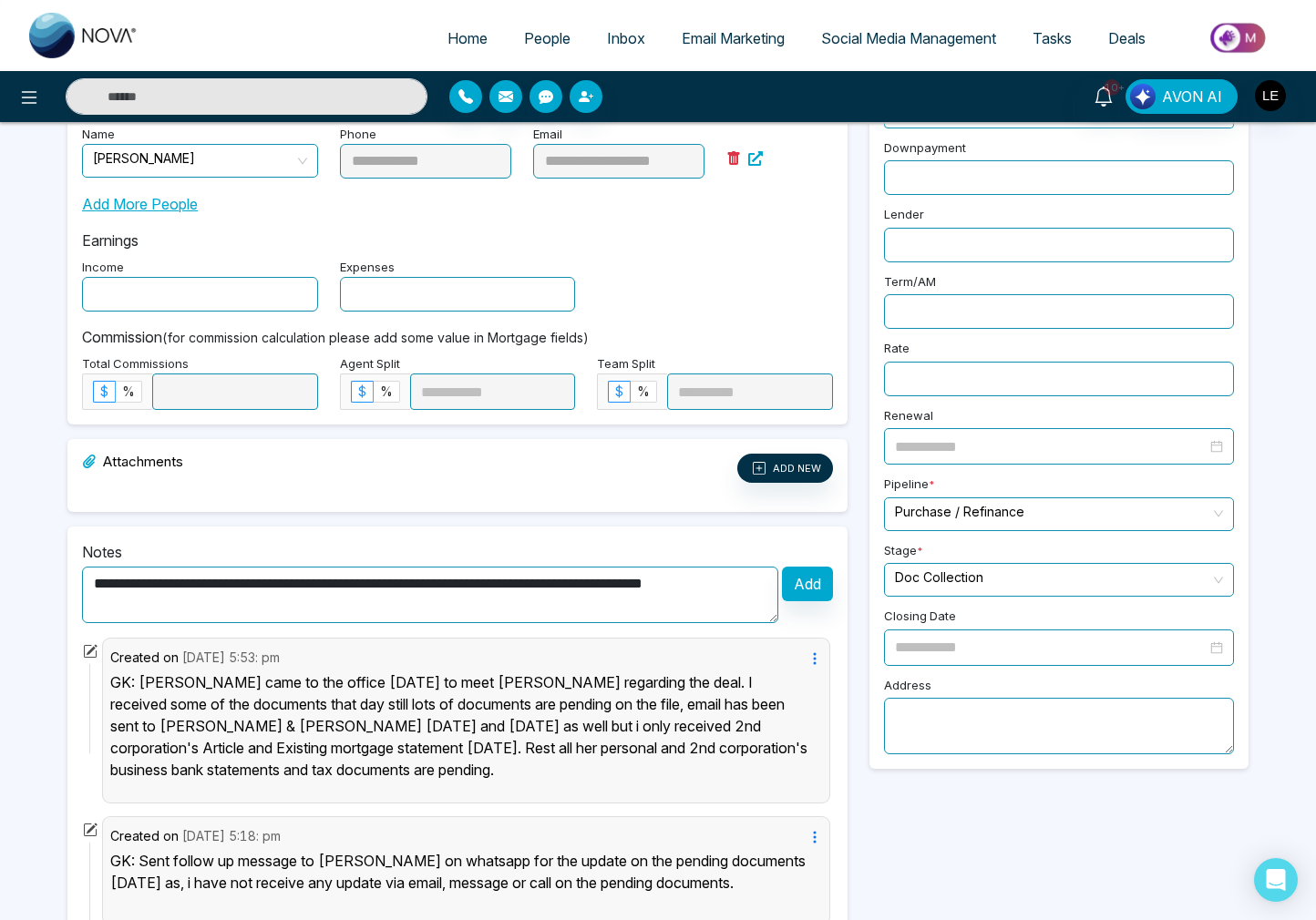
scroll to position [324, 0]
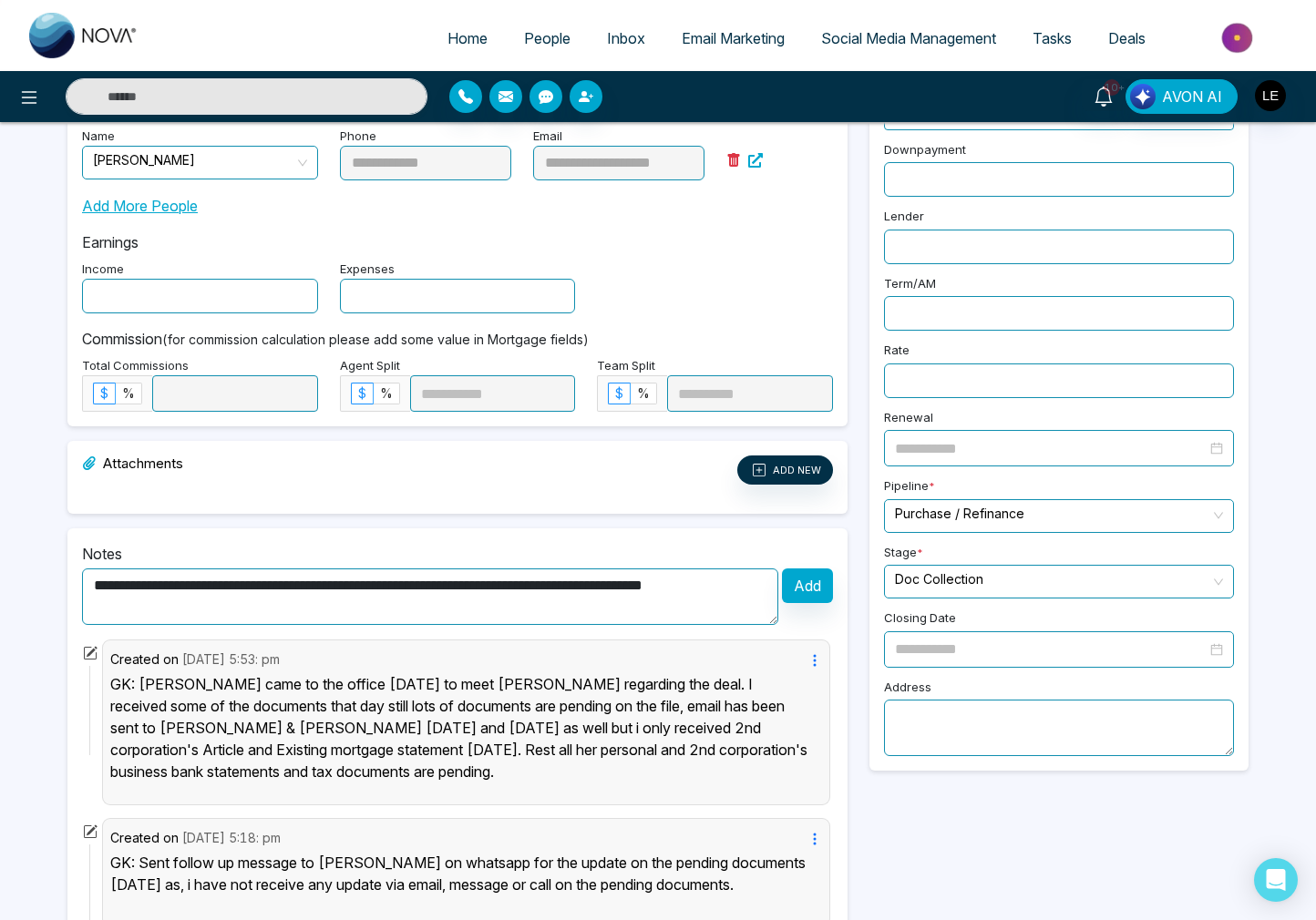
drag, startPoint x: 770, startPoint y: 586, endPoint x: 44, endPoint y: 578, distance: 726.0
click at [47, 579] on div "**********" at bounding box center [658, 484] width 1316 height 1616
type textarea "**********"
click at [797, 591] on button "Add" at bounding box center [807, 586] width 51 height 35
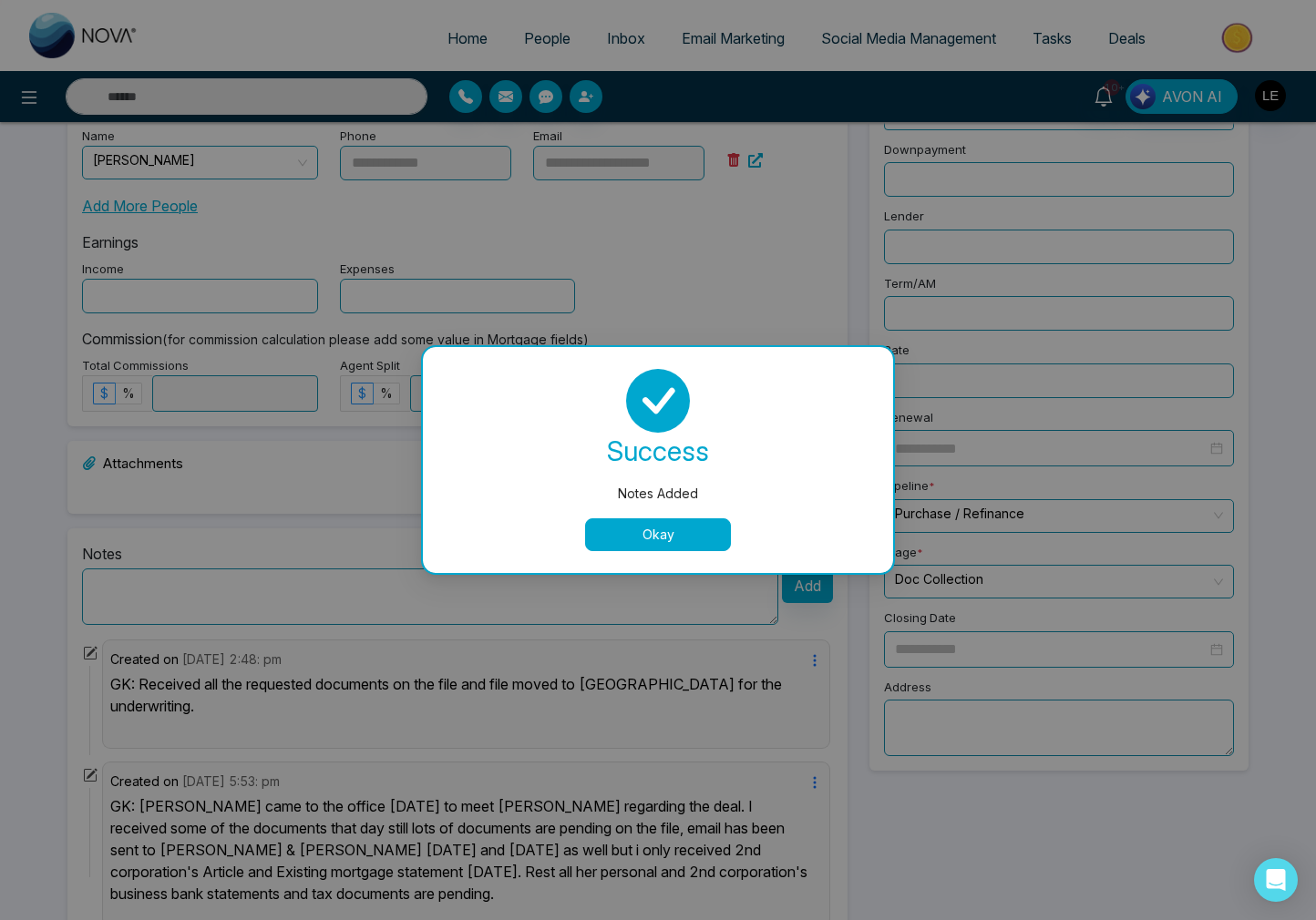
click at [674, 539] on button "Okay" at bounding box center [658, 534] width 146 height 33
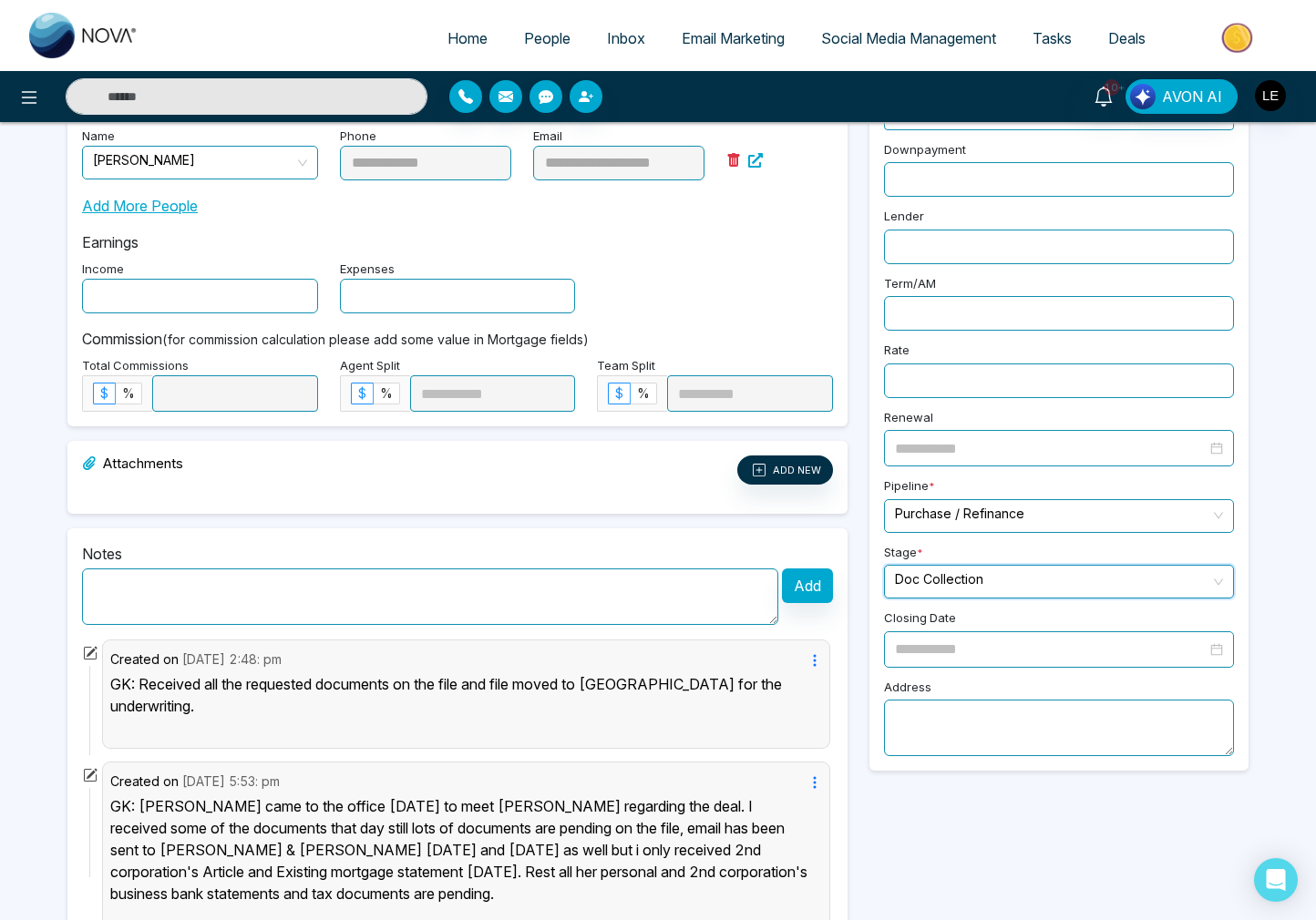
click at [1003, 570] on input "search" at bounding box center [1053, 580] width 316 height 28
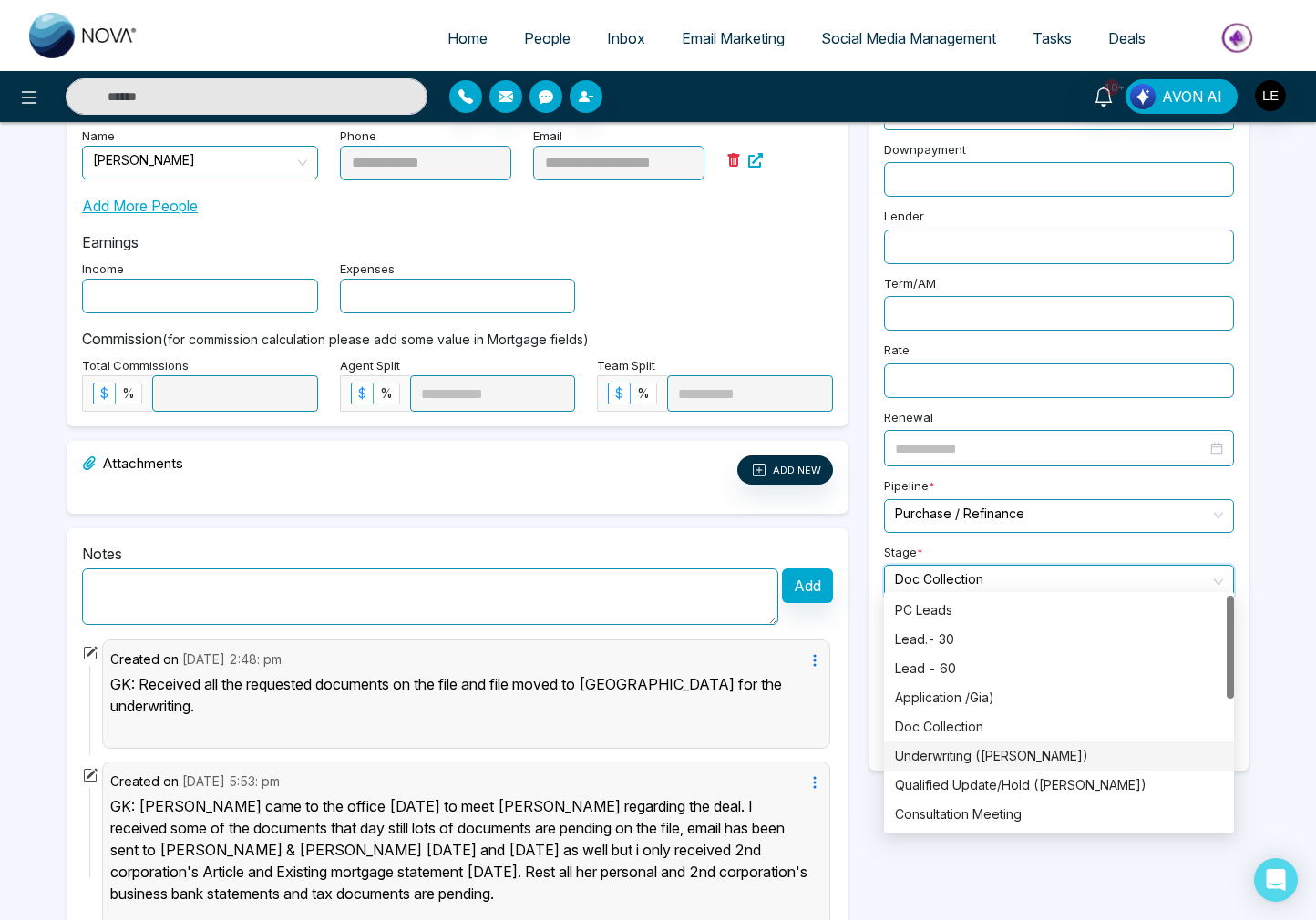
click at [966, 762] on div "Underwriting ([PERSON_NAME])" at bounding box center [1059, 756] width 329 height 20
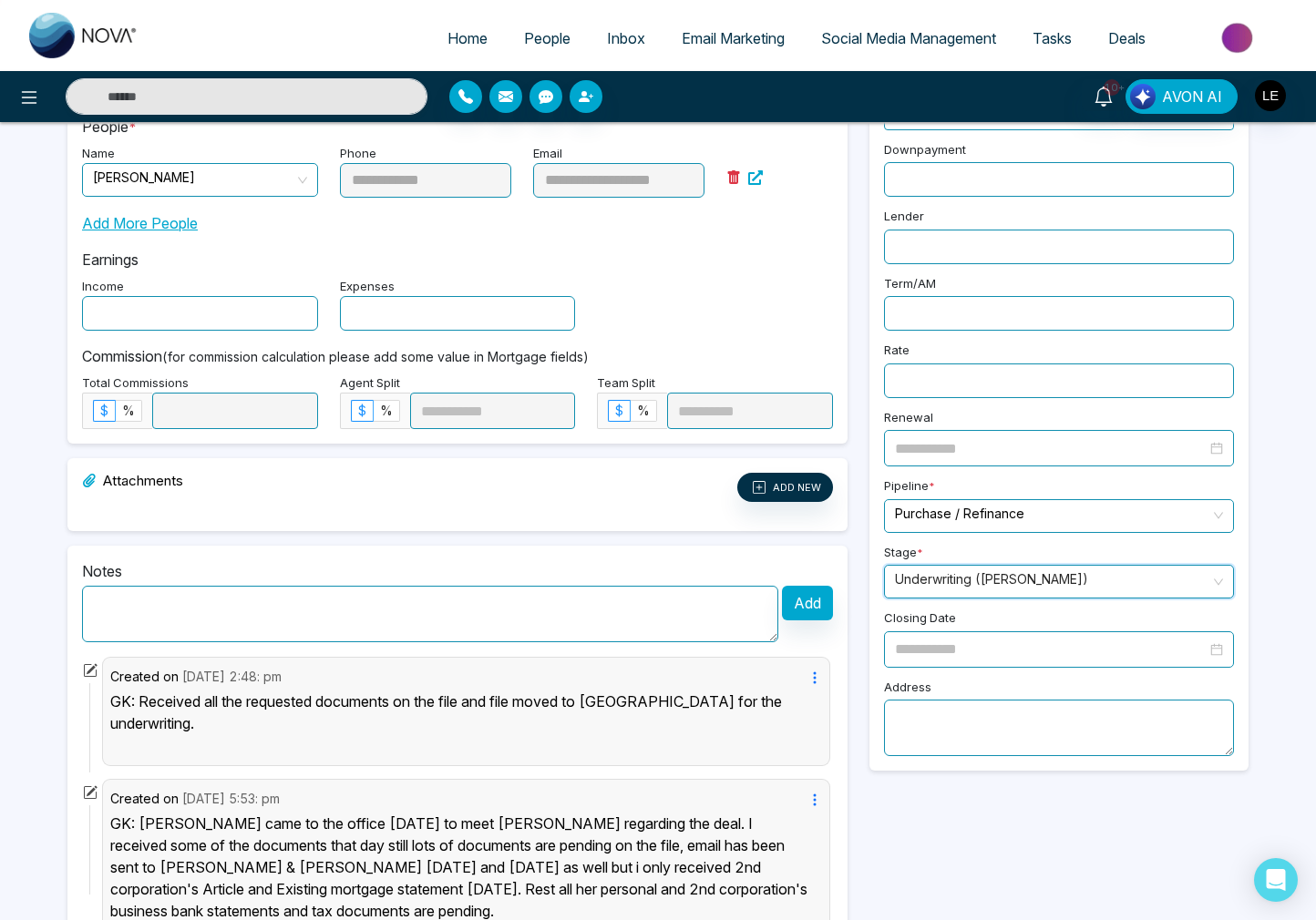
scroll to position [0, 0]
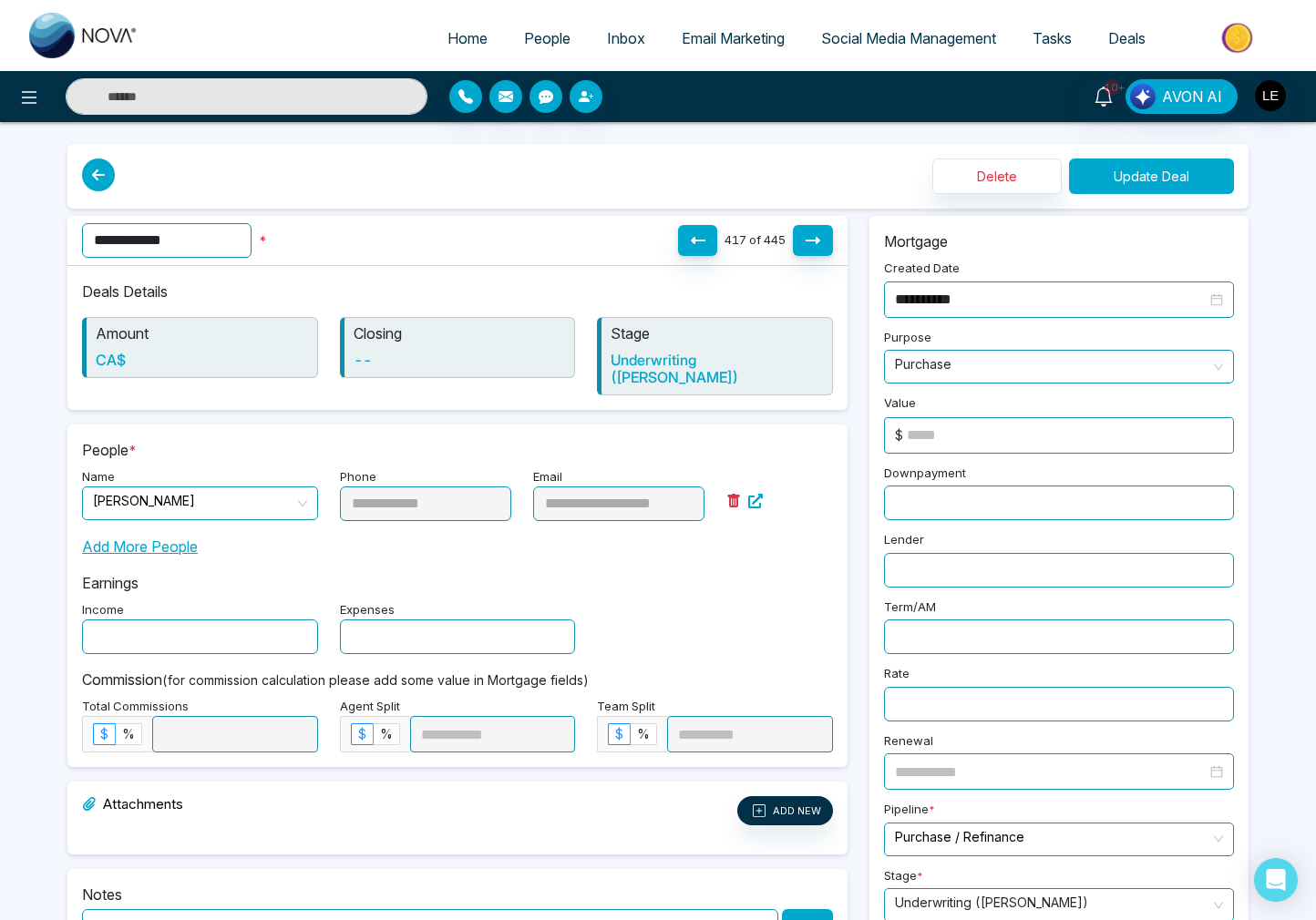
click at [1154, 177] on button "Update Deal" at bounding box center [1151, 177] width 165 height 36
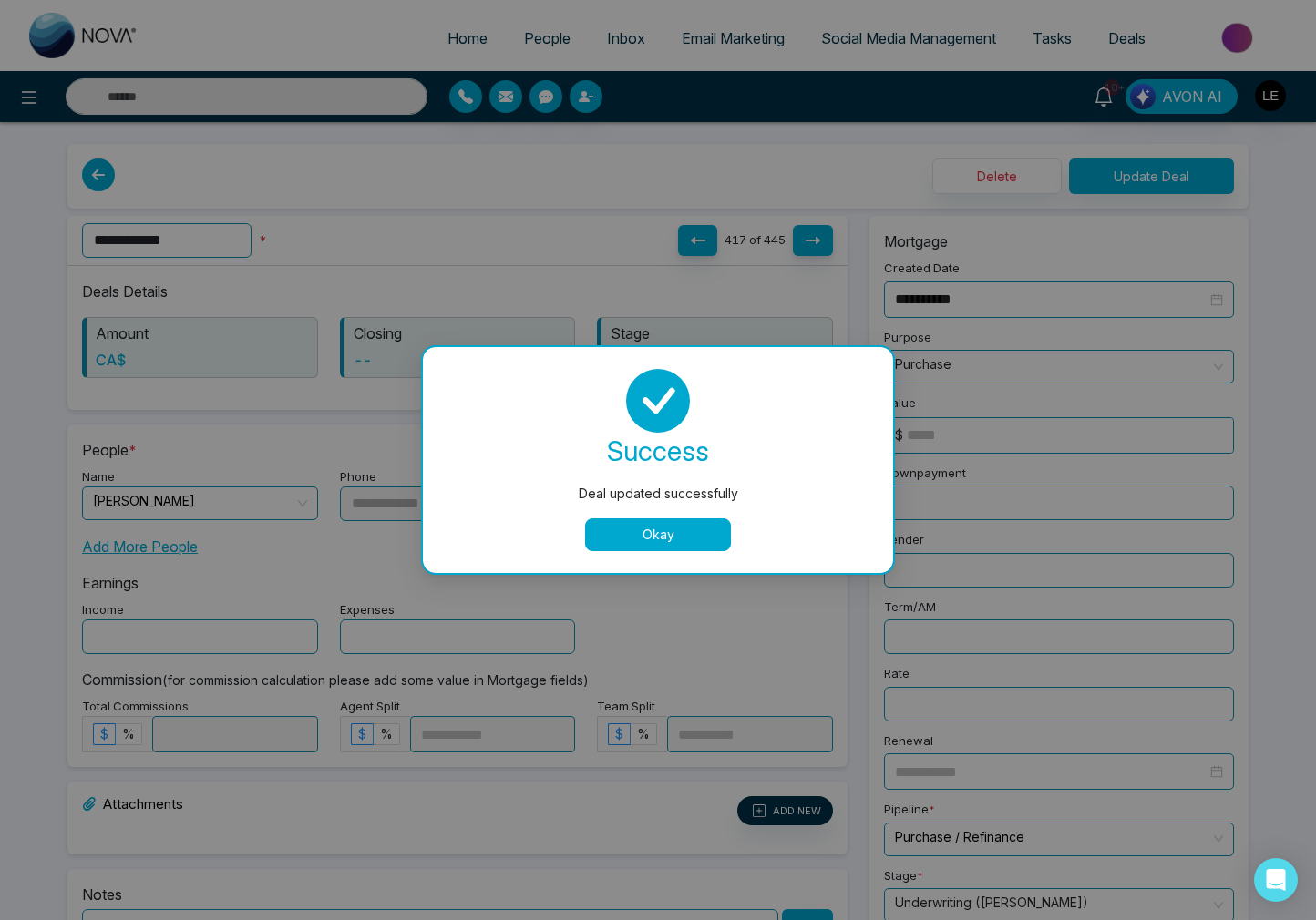
click at [664, 533] on button "Okay" at bounding box center [658, 534] width 146 height 33
